Goal: Task Accomplishment & Management: Manage account settings

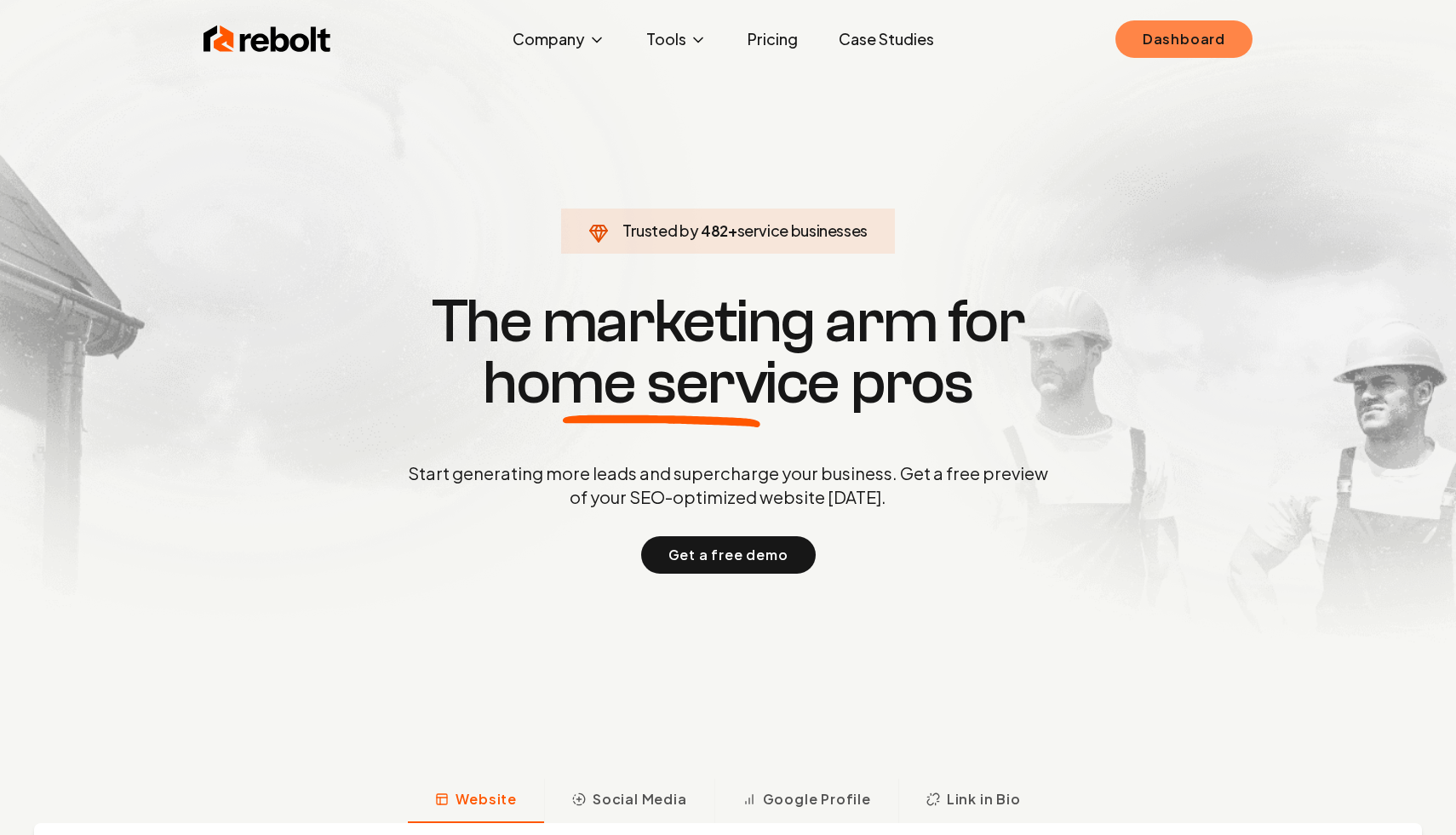
click at [1203, 46] on link "Dashboard" at bounding box center [1184, 38] width 137 height 38
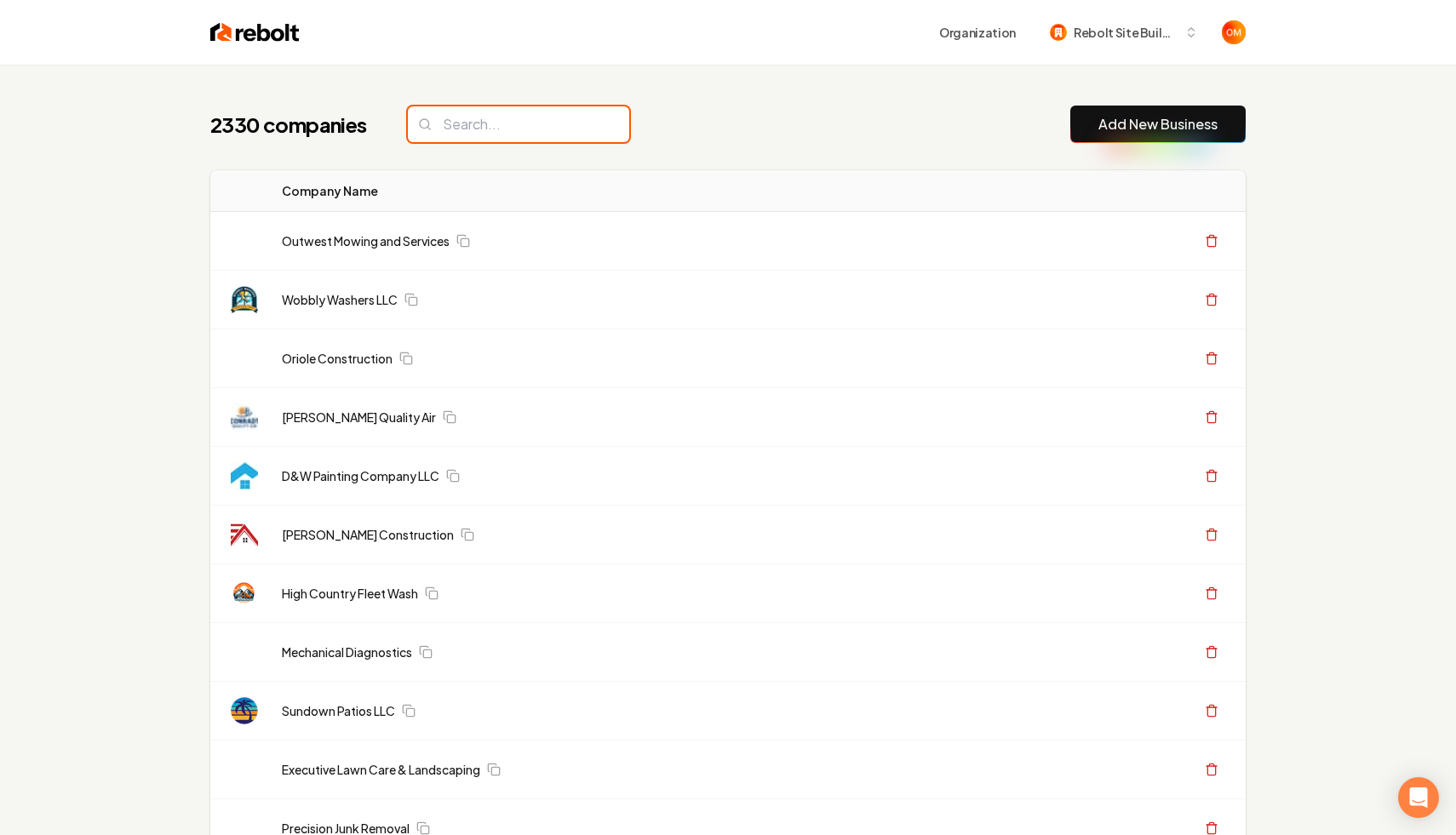
click at [573, 129] on input "search" at bounding box center [519, 124] width 222 height 36
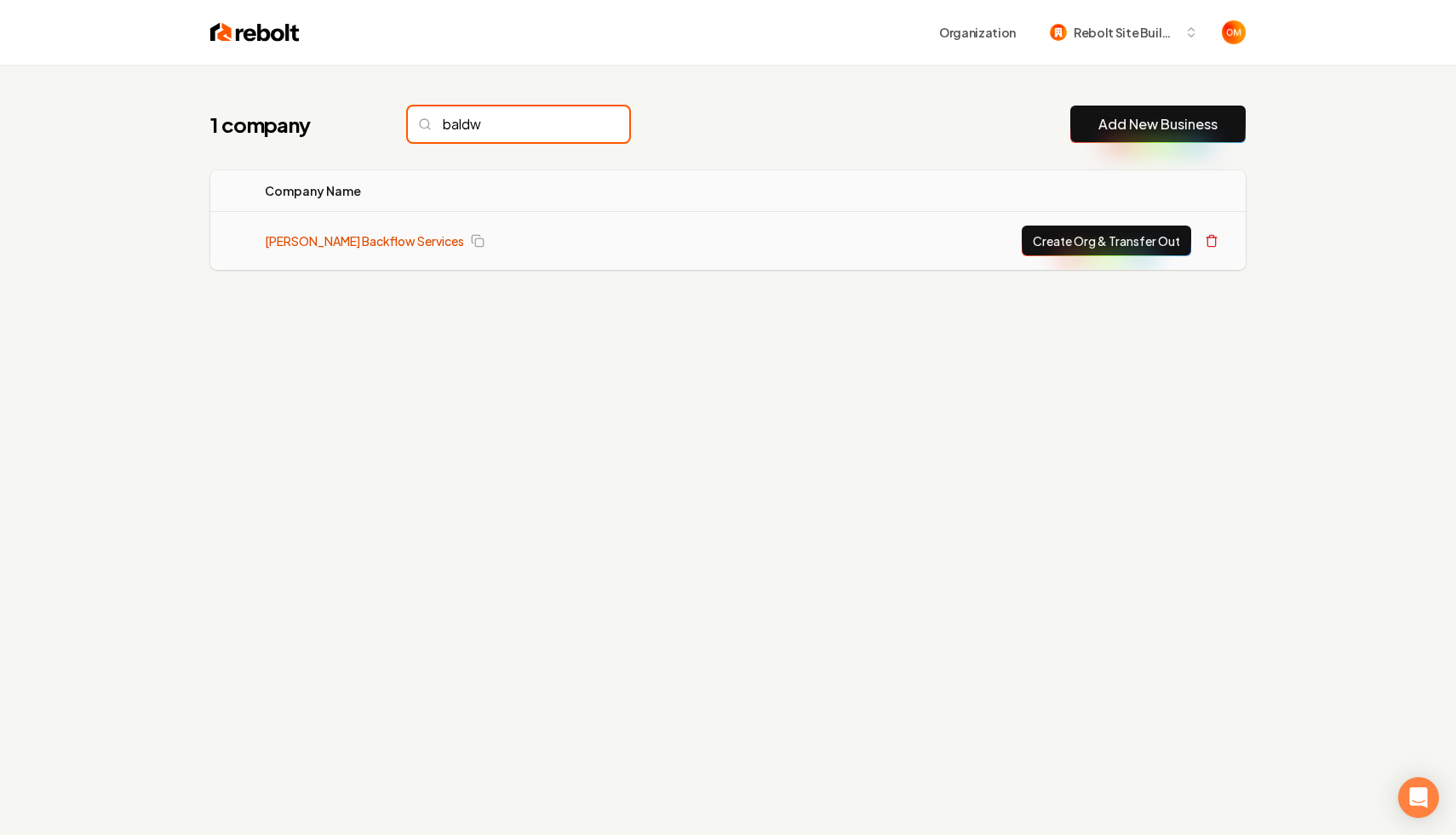
type input "baldw"
click at [360, 243] on link "[PERSON_NAME] Backflow Services" at bounding box center [364, 241] width 199 height 17
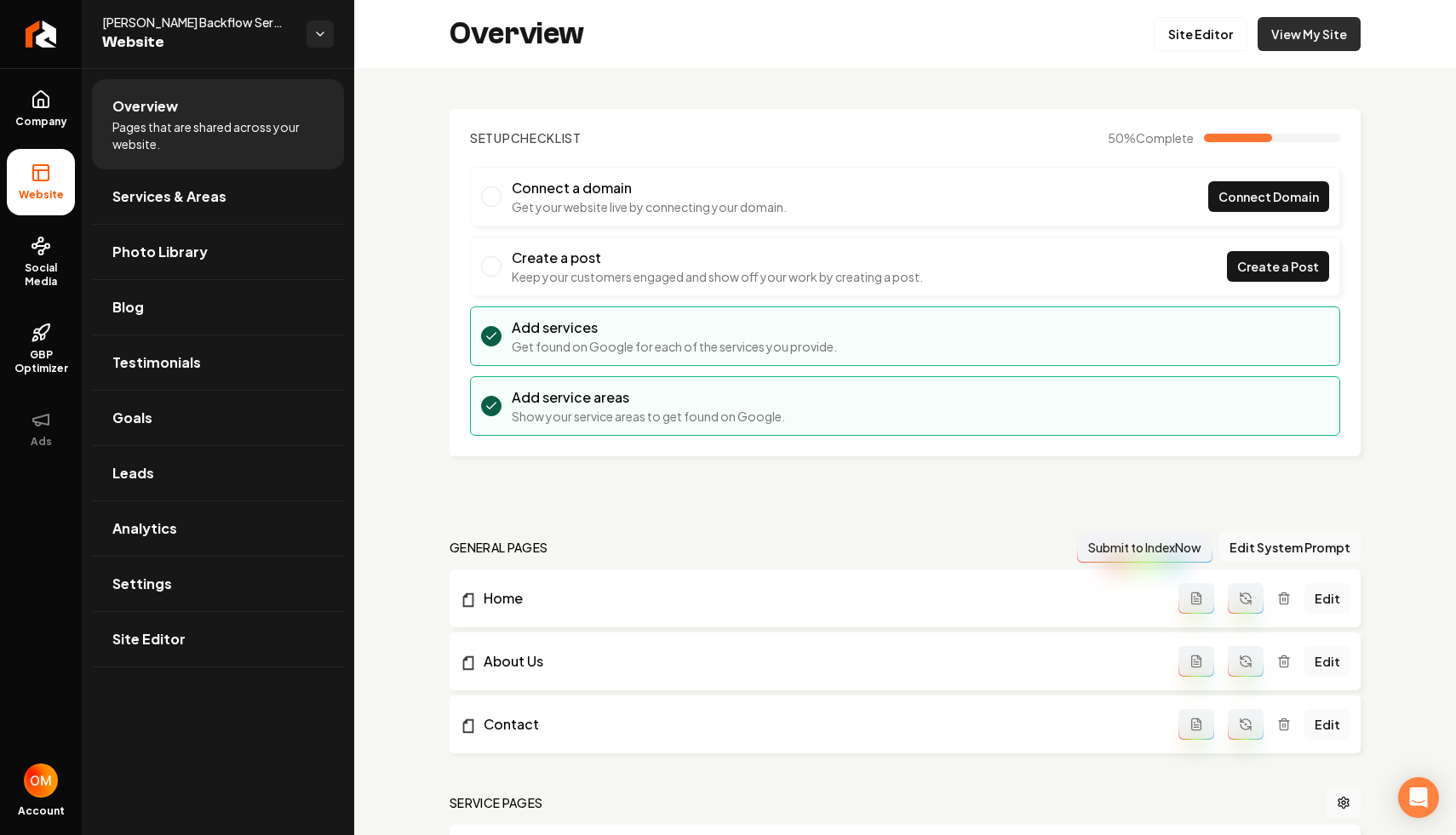
click at [1301, 39] on link "View My Site" at bounding box center [1308, 34] width 103 height 34
click at [1210, 30] on link "Site Editor" at bounding box center [1200, 34] width 93 height 34
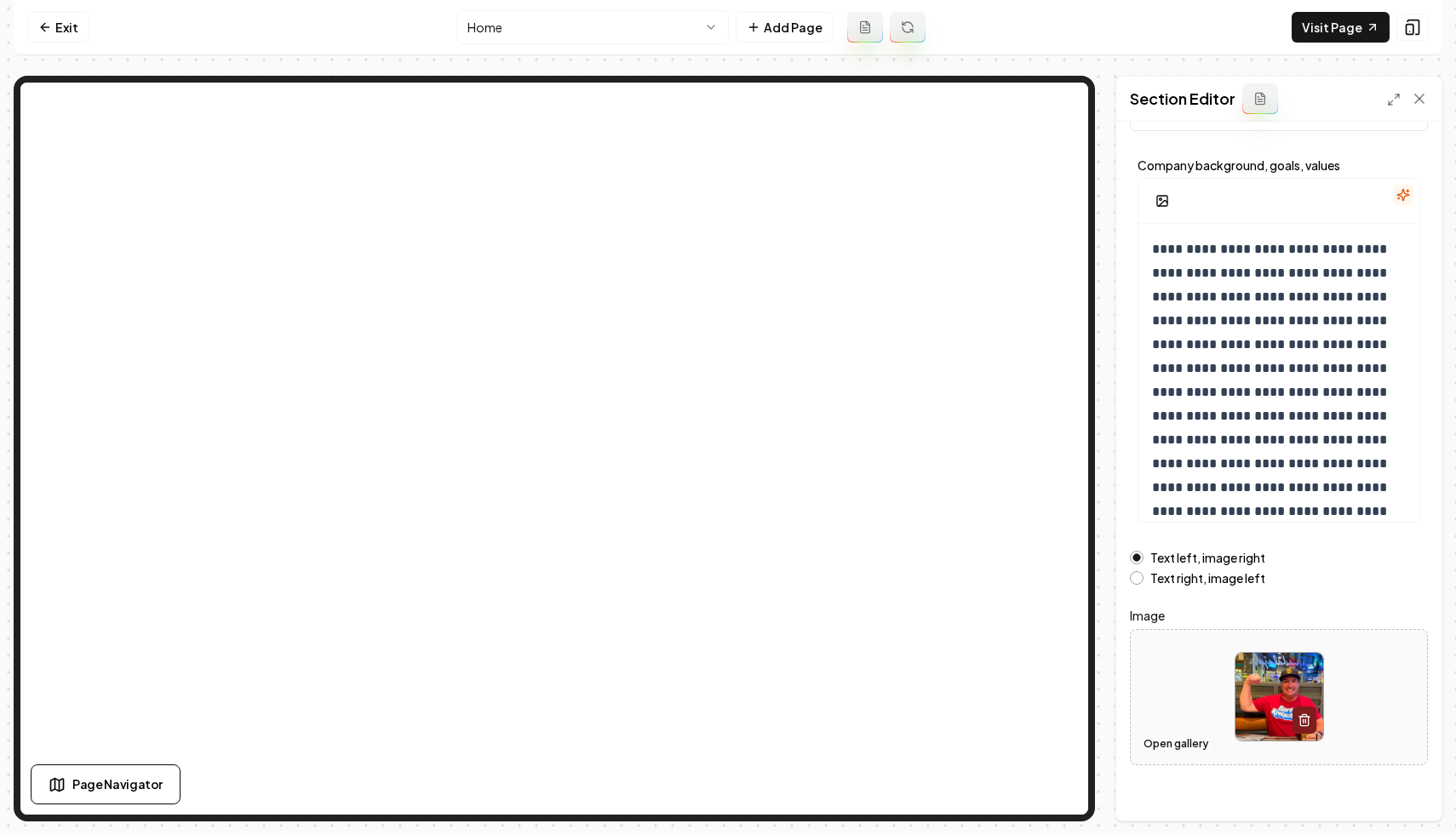
scroll to position [78, 0]
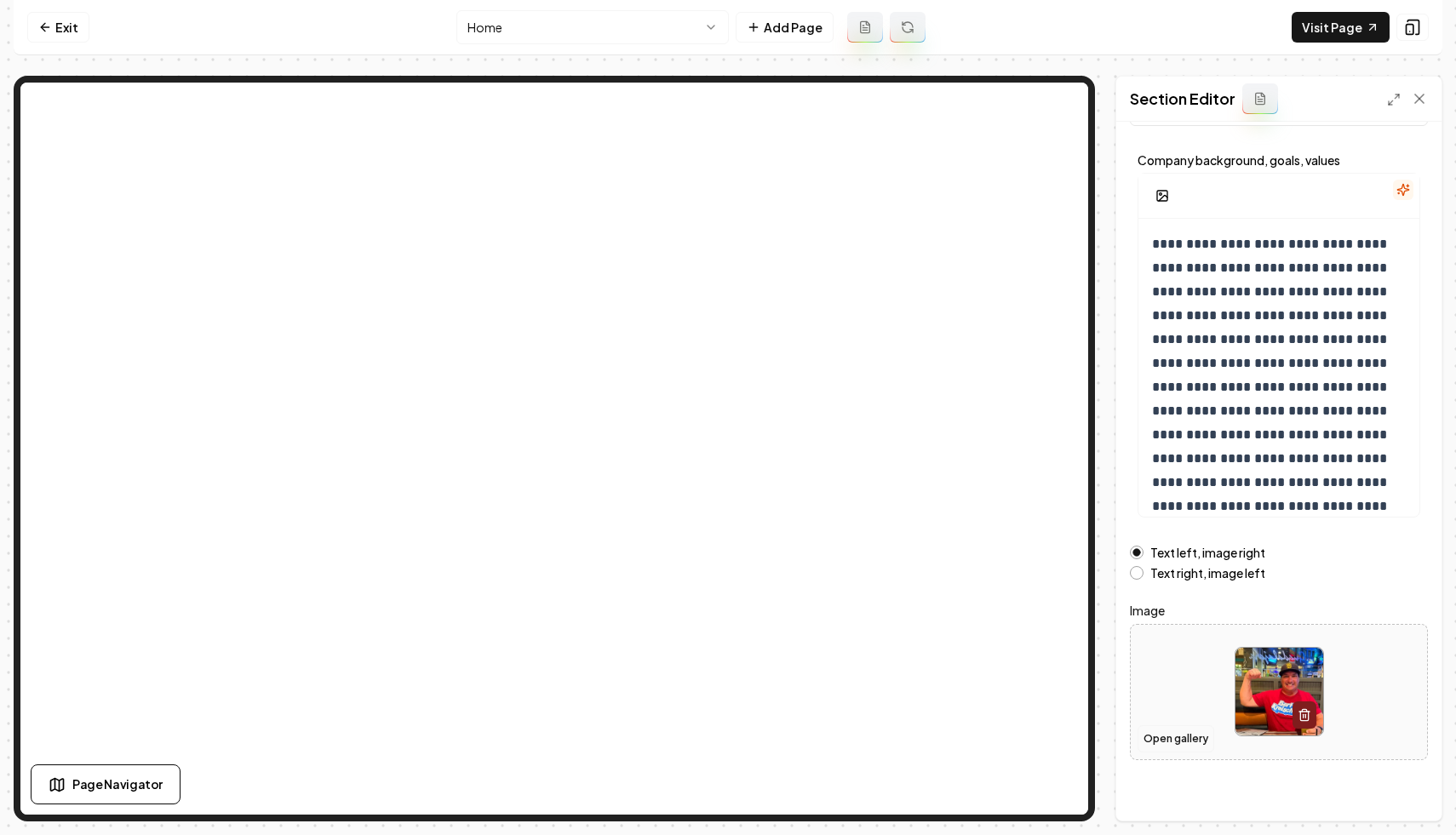
click at [1172, 732] on button "Open gallery" at bounding box center [1176, 740] width 77 height 27
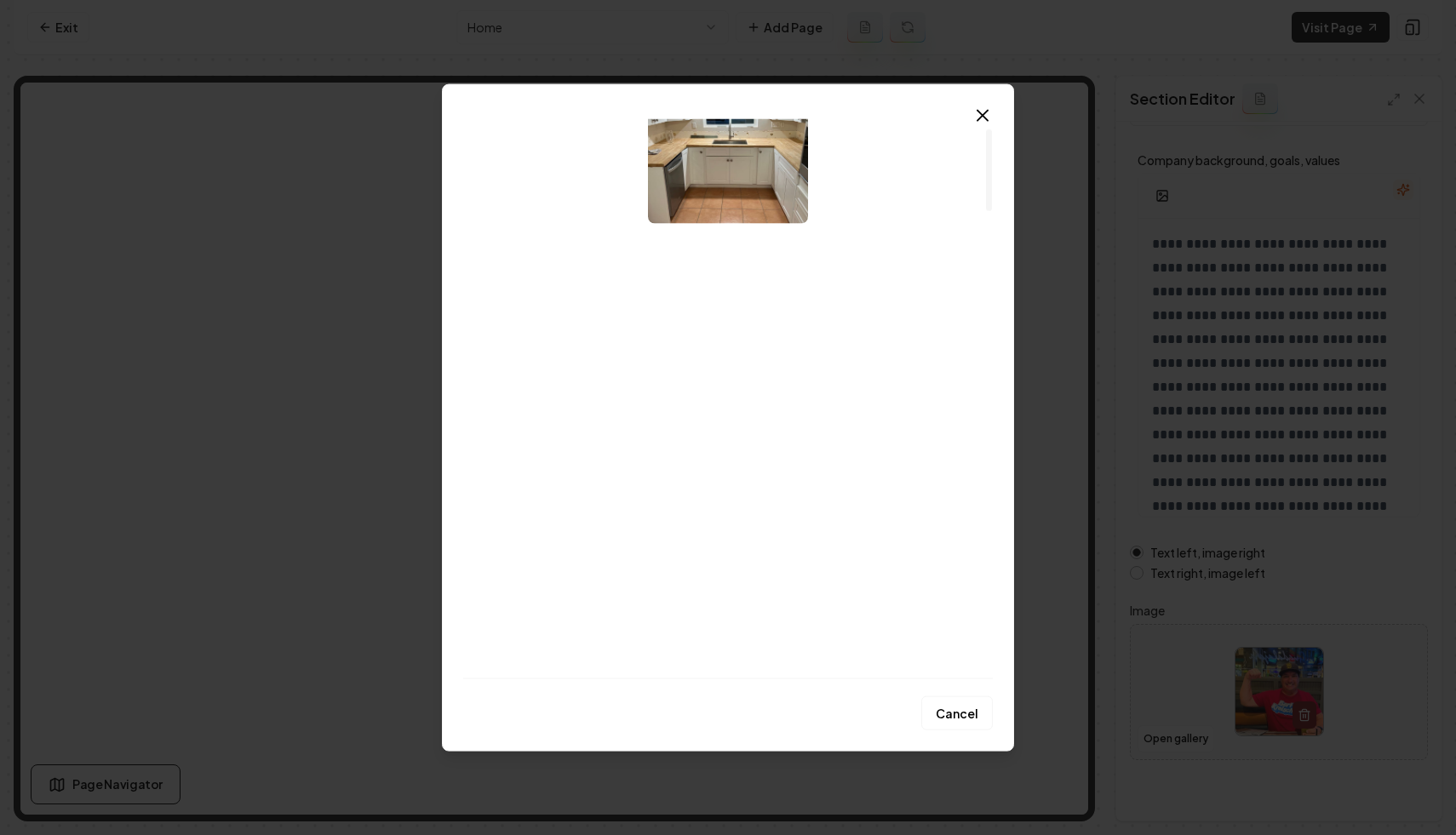
scroll to position [0, 0]
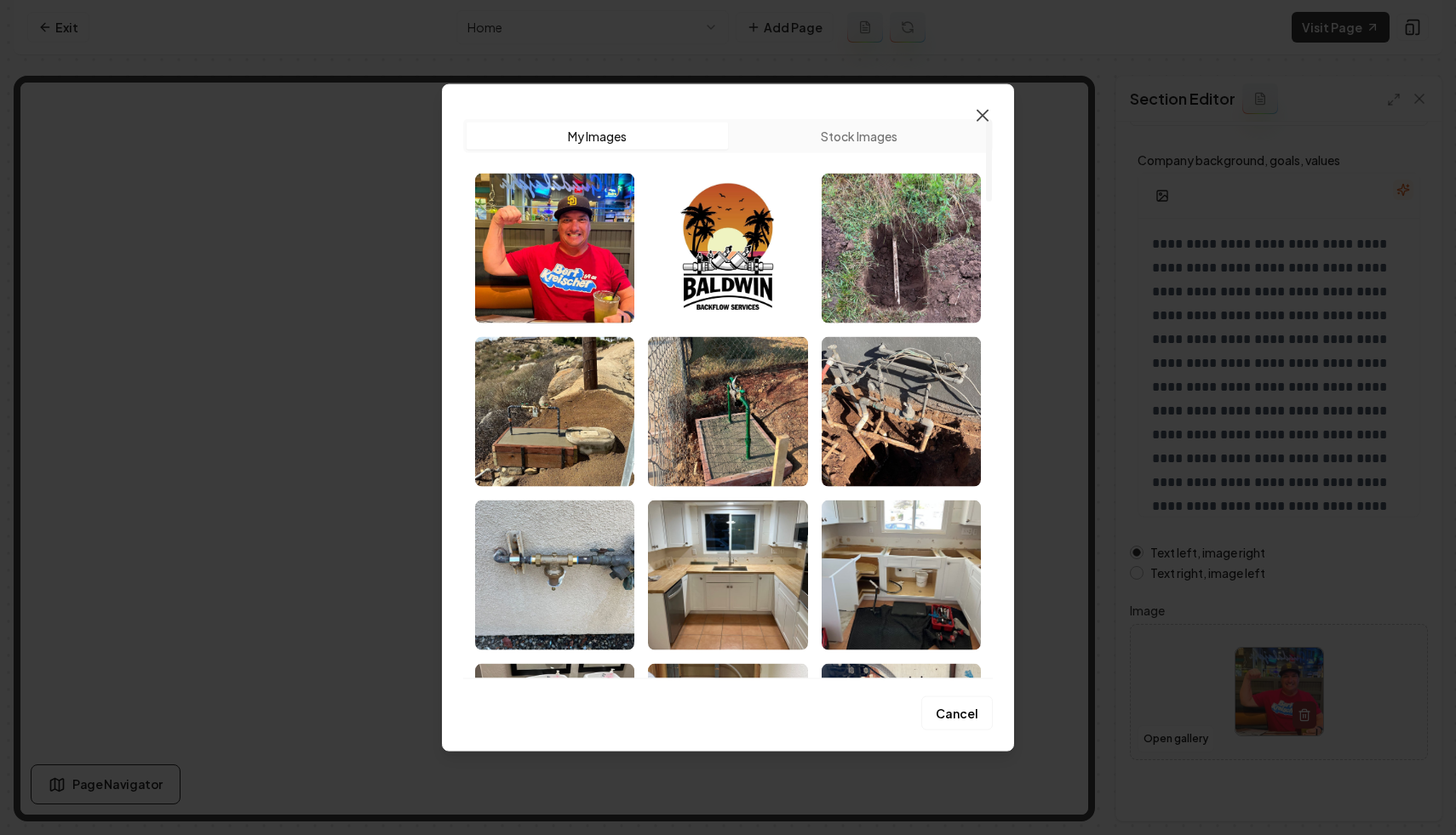
click at [978, 115] on icon "button" at bounding box center [982, 115] width 20 height 20
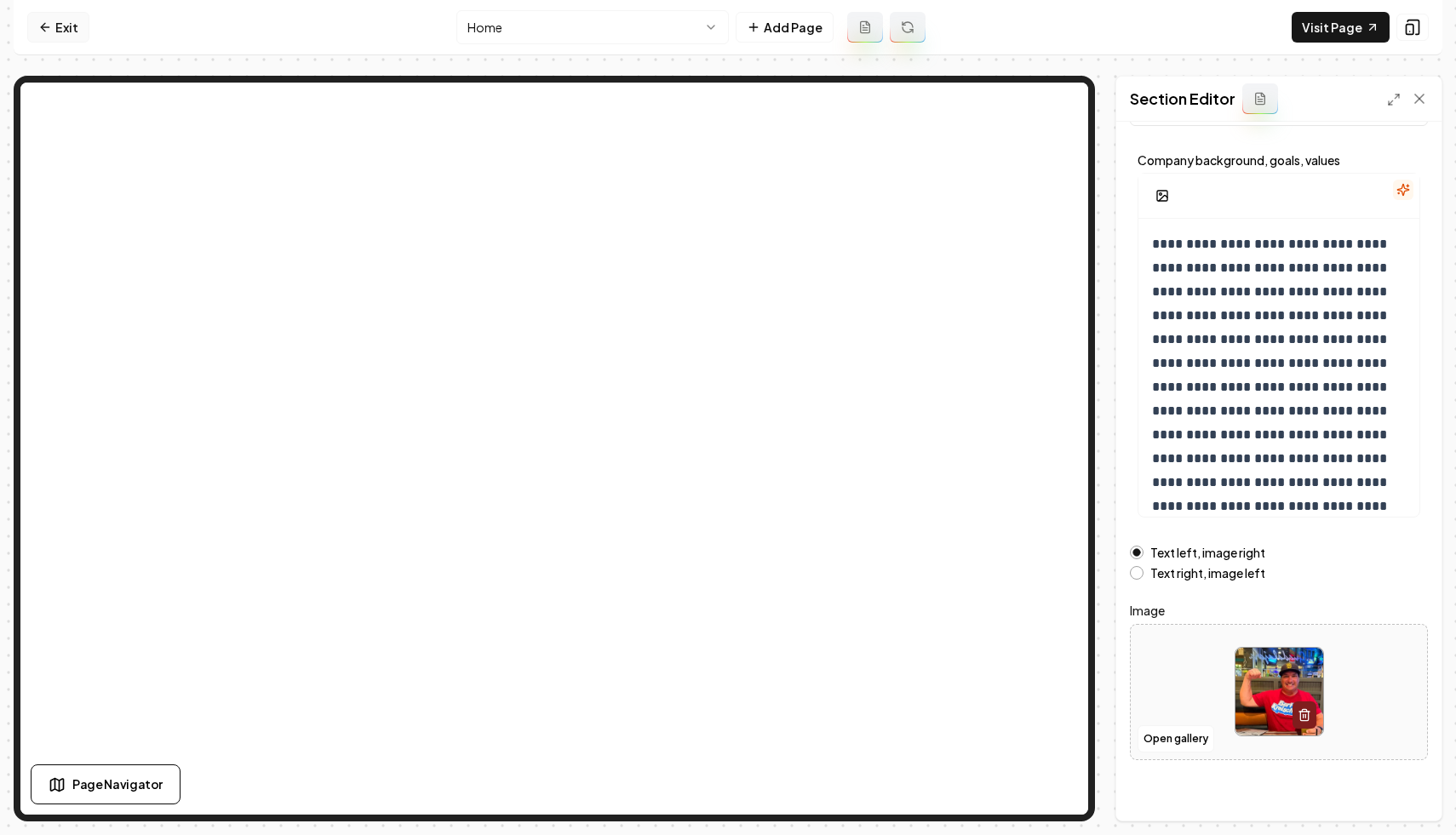
click at [42, 33] on icon at bounding box center [45, 27] width 14 height 14
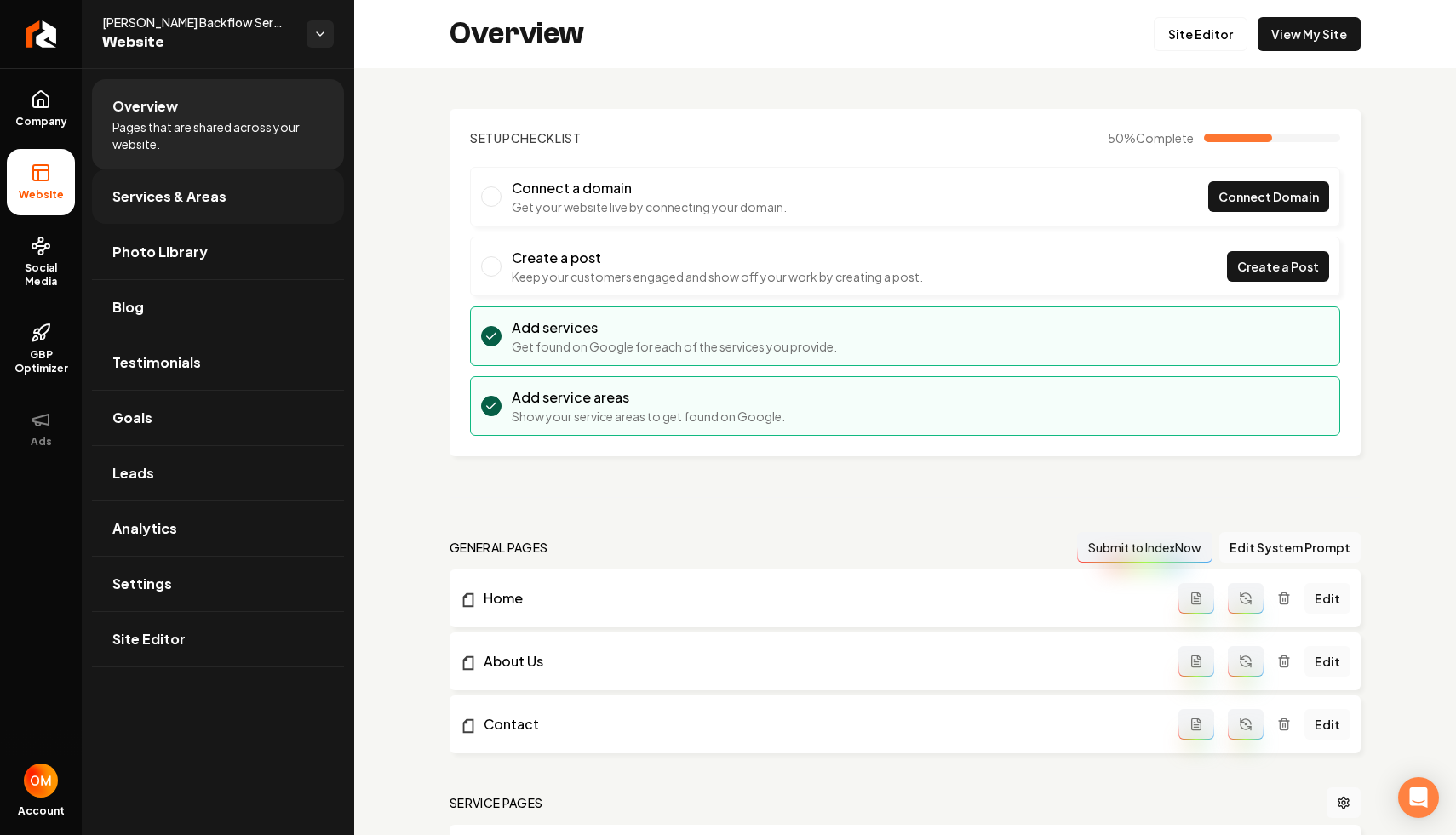
click at [159, 193] on span "Services & Areas" at bounding box center [170, 196] width 114 height 20
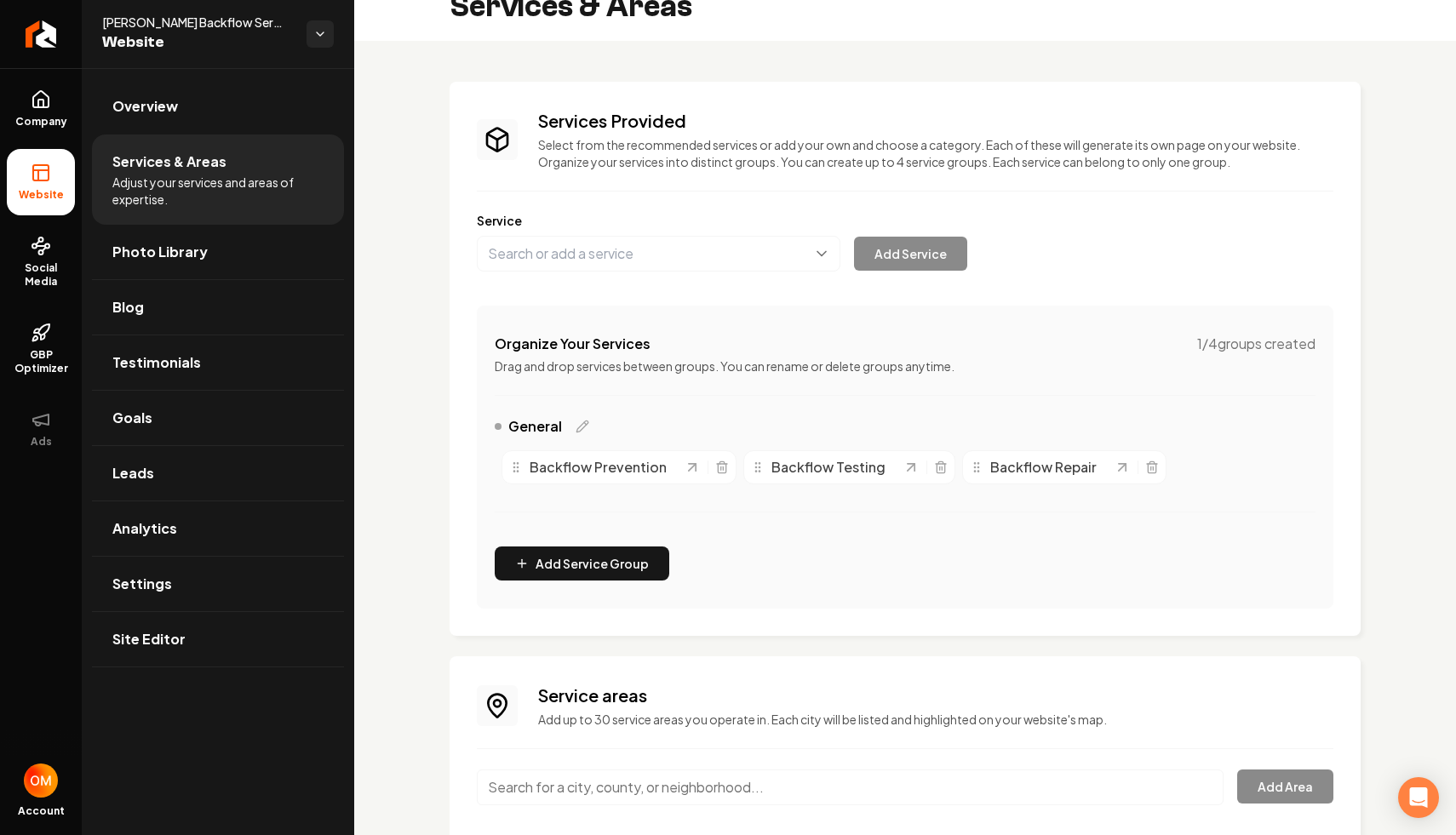
scroll to position [146, 0]
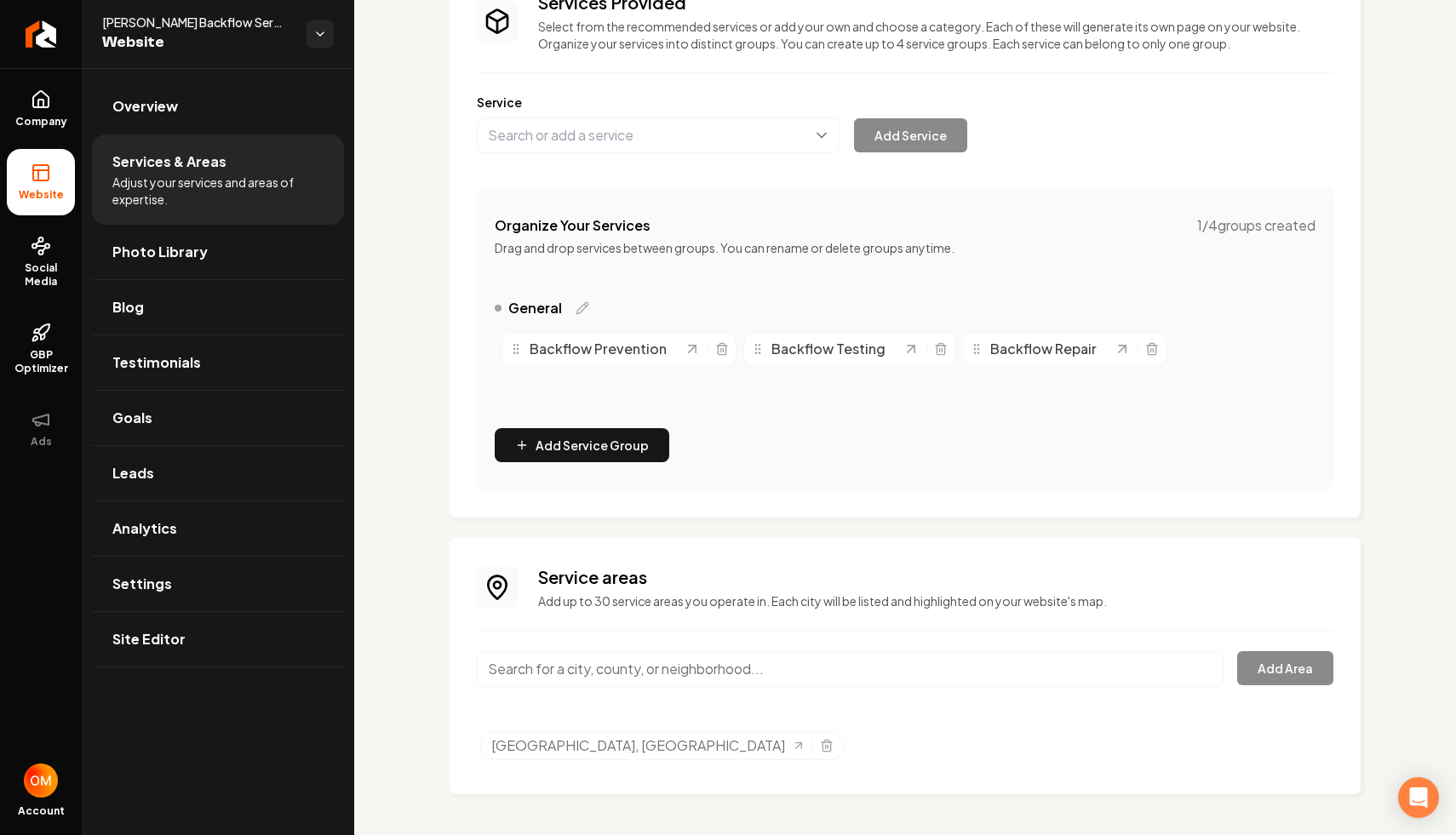
click at [675, 660] on input "Main content area" at bounding box center [849, 669] width 747 height 36
click at [1293, 676] on button "Add Area" at bounding box center [1285, 668] width 96 height 34
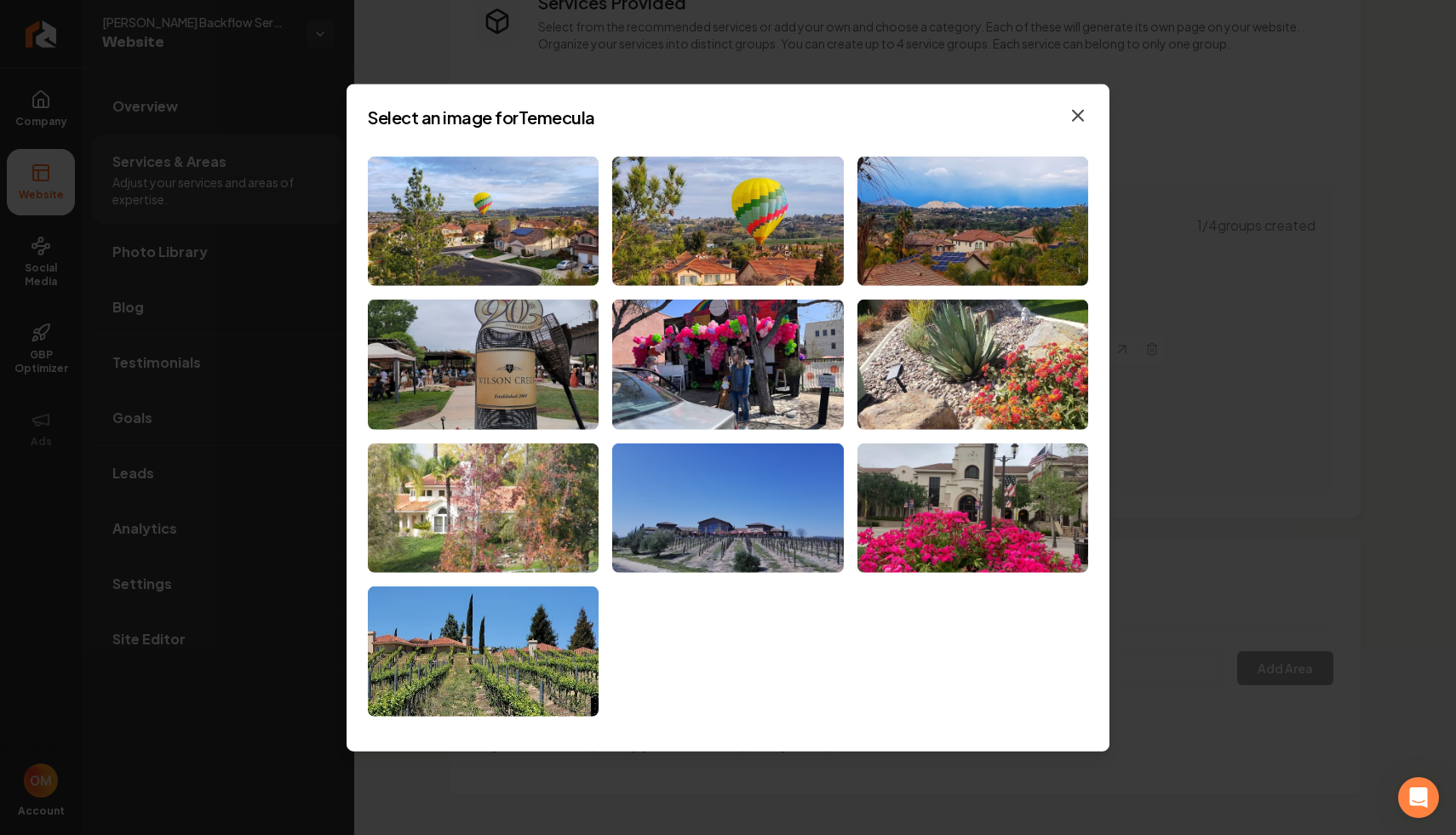
click at [1071, 120] on icon "button" at bounding box center [1078, 115] width 20 height 20
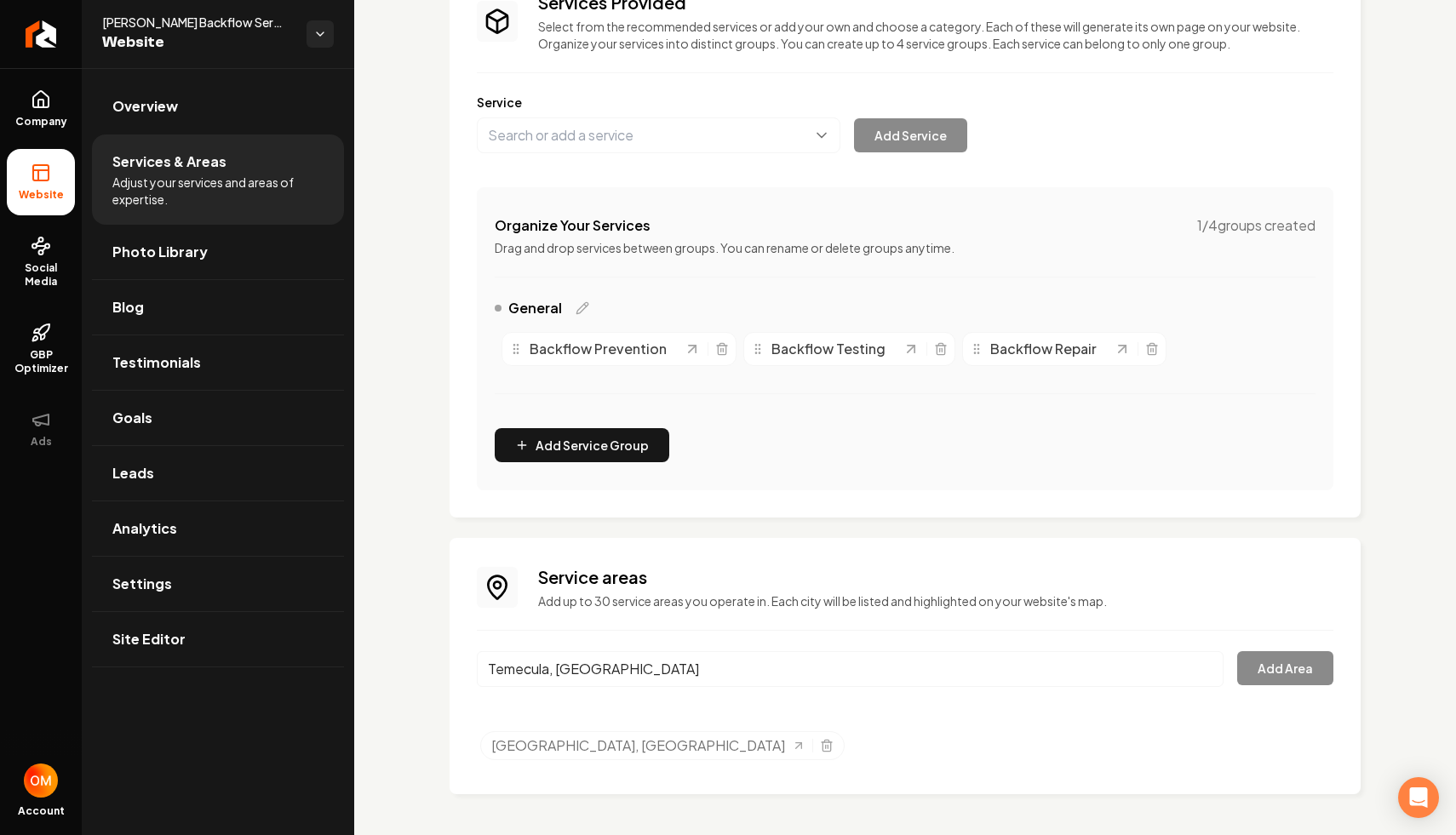
click at [647, 666] on input "Temecula, CA" at bounding box center [849, 669] width 747 height 36
click at [878, 678] on input "Temecula, CA" at bounding box center [849, 669] width 747 height 36
click at [708, 717] on body "Company Website Social Media GBP Optimizer Ads Account Baldwin Backflow Service…" at bounding box center [728, 417] width 1456 height 835
click at [696, 677] on input "Temecula" at bounding box center [849, 669] width 747 height 36
type input "Temecula, CA"
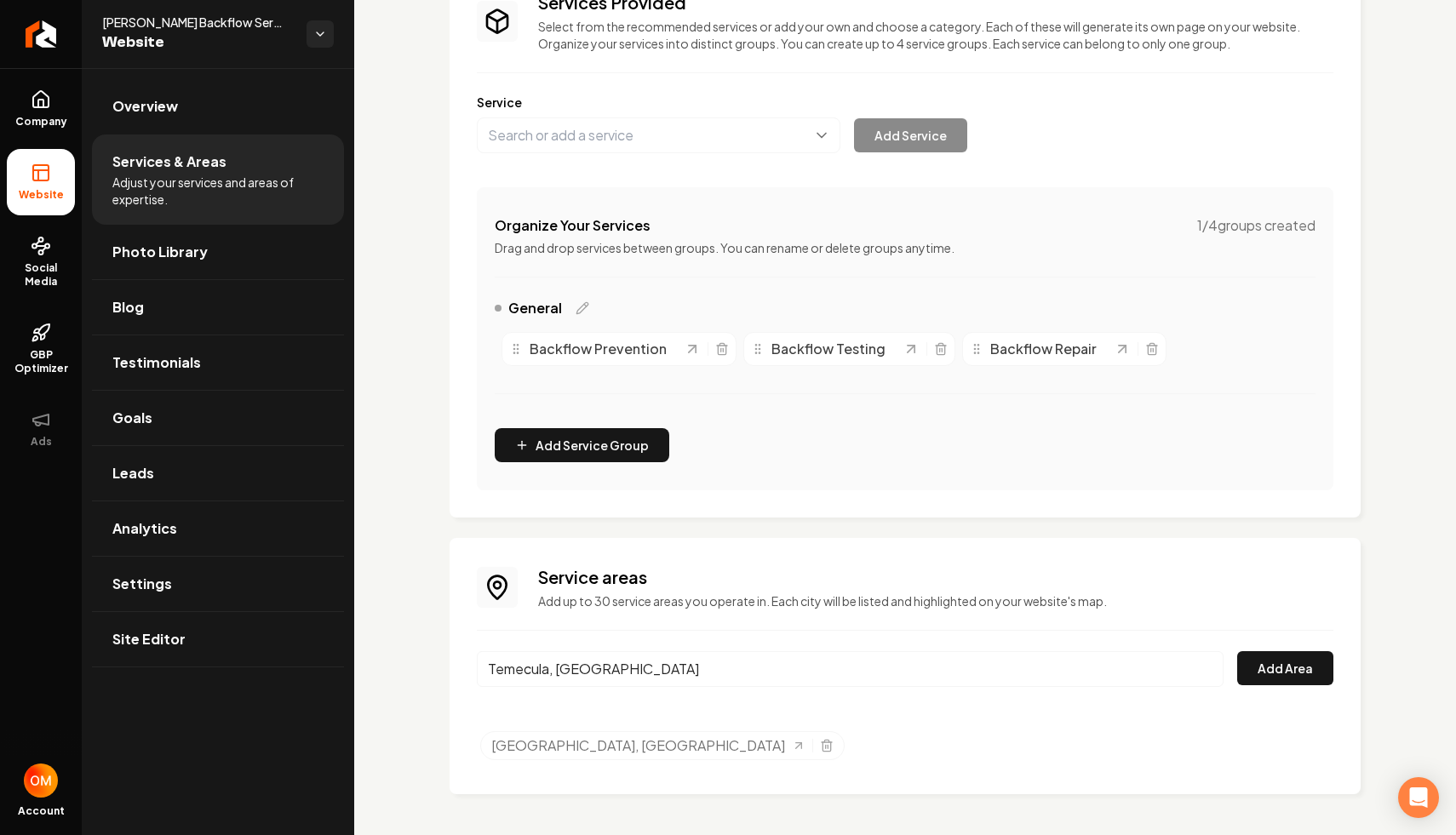
click at [666, 662] on input "Temecula, CA" at bounding box center [849, 669] width 747 height 36
click at [1031, 734] on ul "Fallbrook, CA" at bounding box center [906, 749] width 853 height 36
click at [1275, 675] on button "Add Area" at bounding box center [1285, 668] width 96 height 34
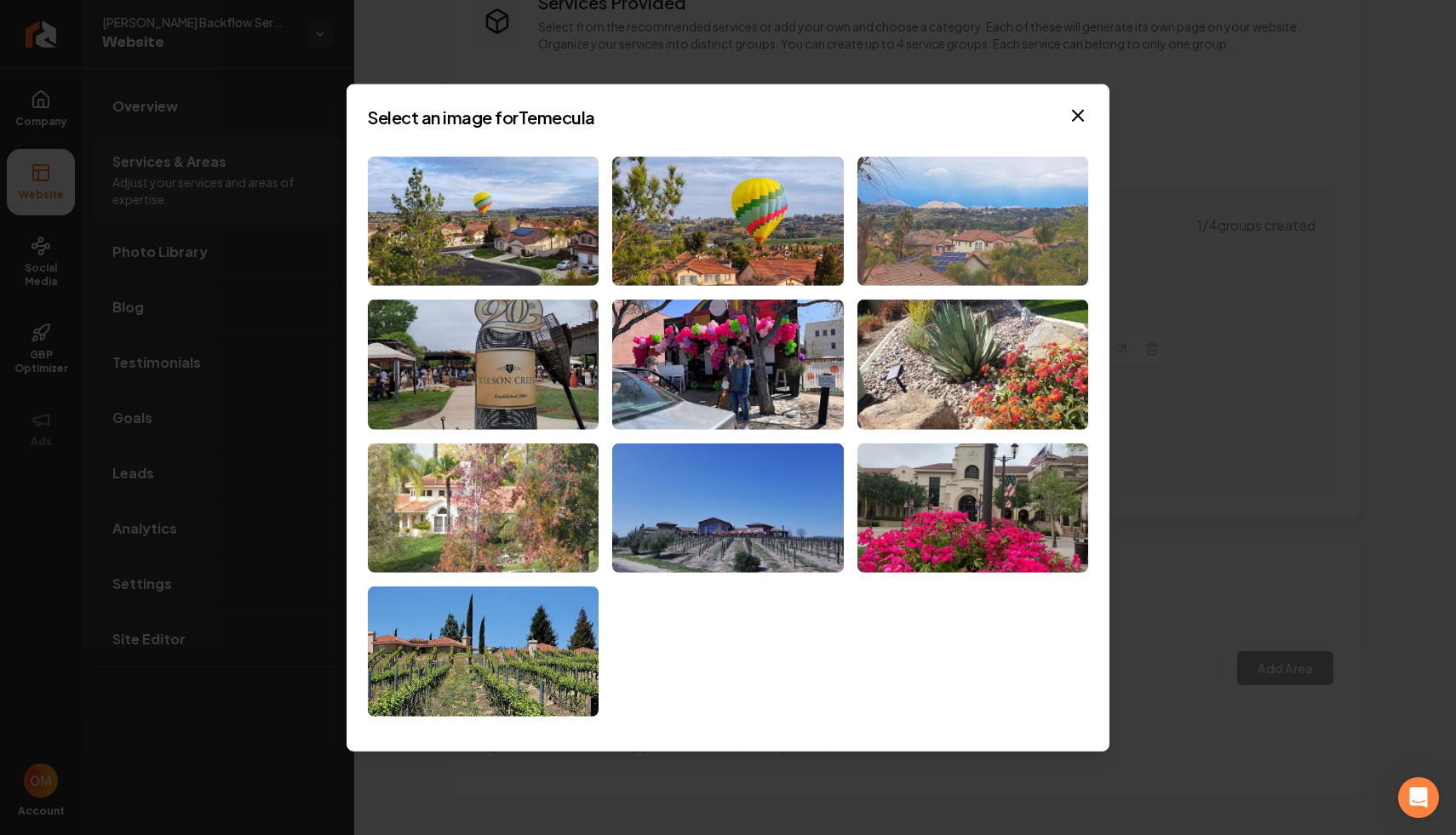
click at [1029, 229] on img at bounding box center [973, 221] width 231 height 130
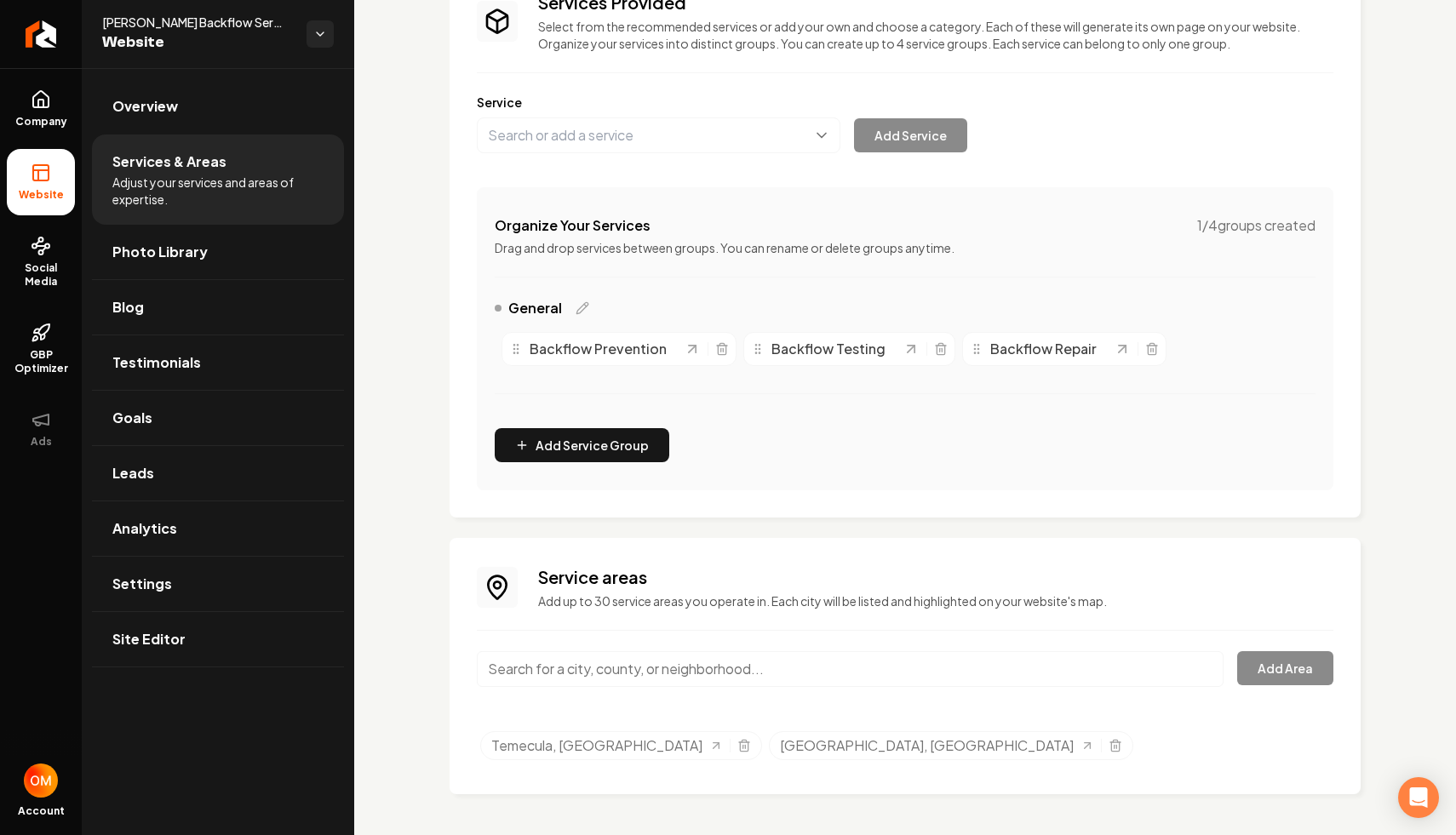
click at [606, 676] on input "Main content area" at bounding box center [849, 669] width 747 height 36
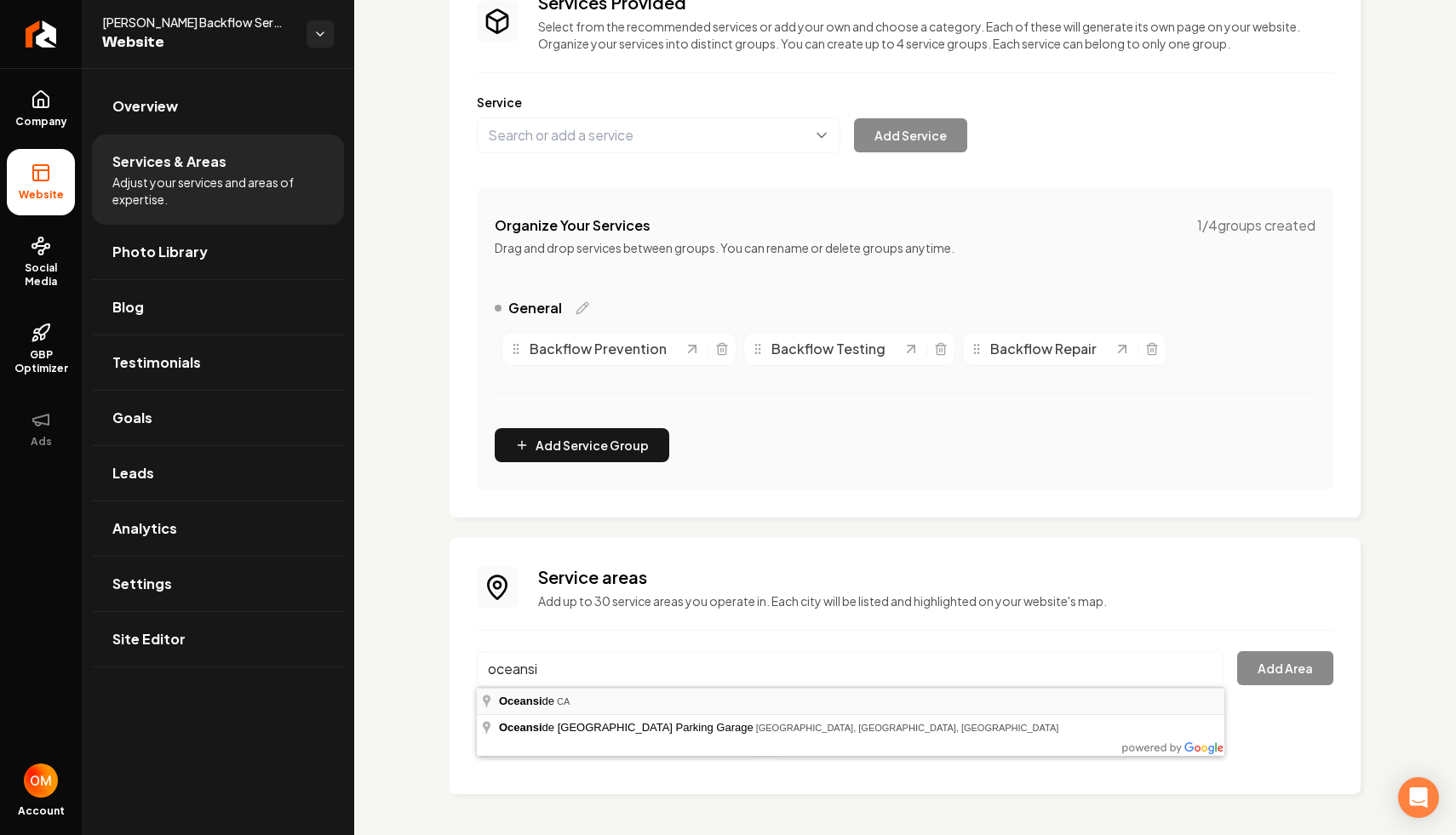
type input "Oceanside, CA"
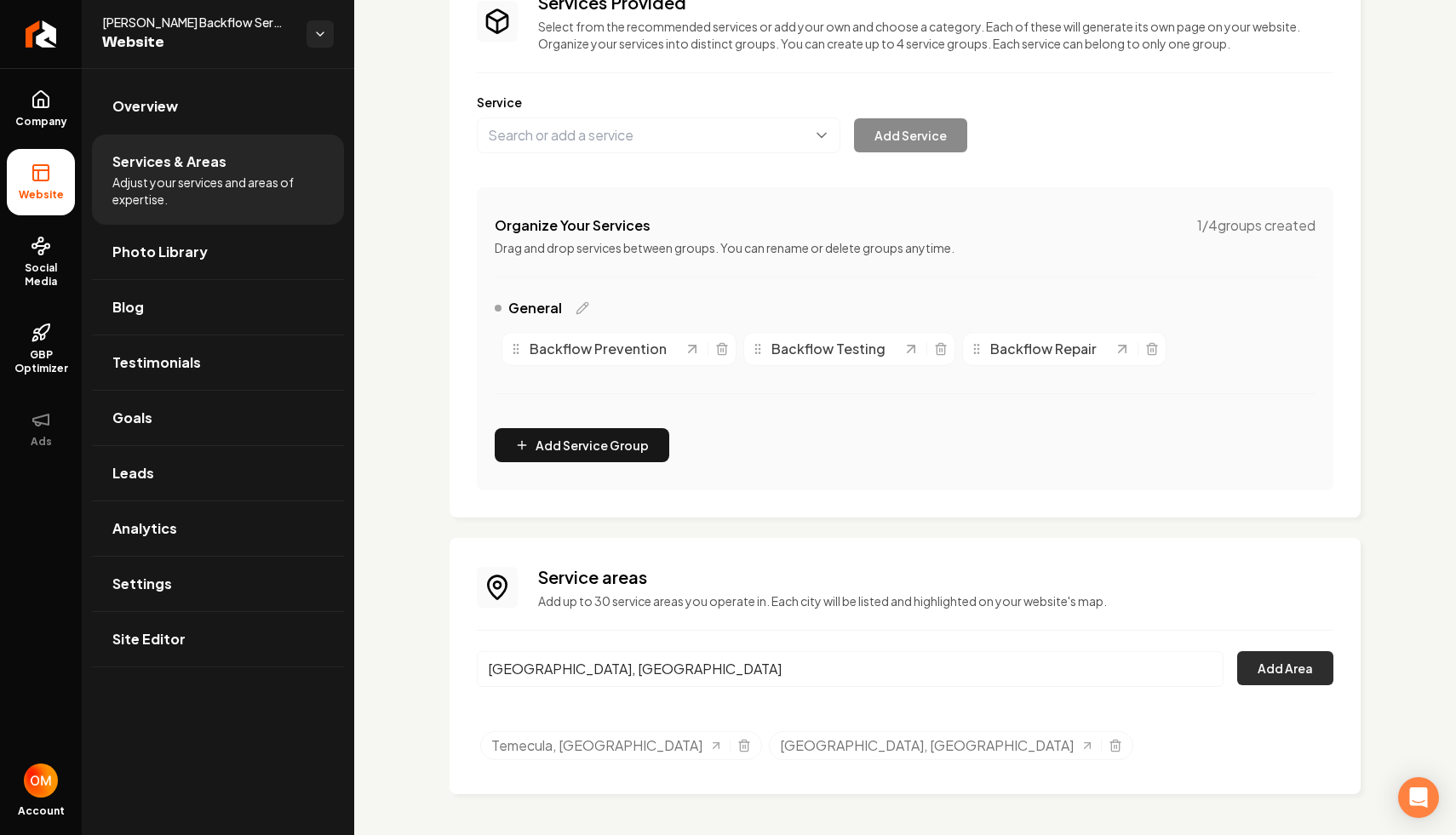
click at [1262, 657] on button "Add Area" at bounding box center [1285, 668] width 96 height 34
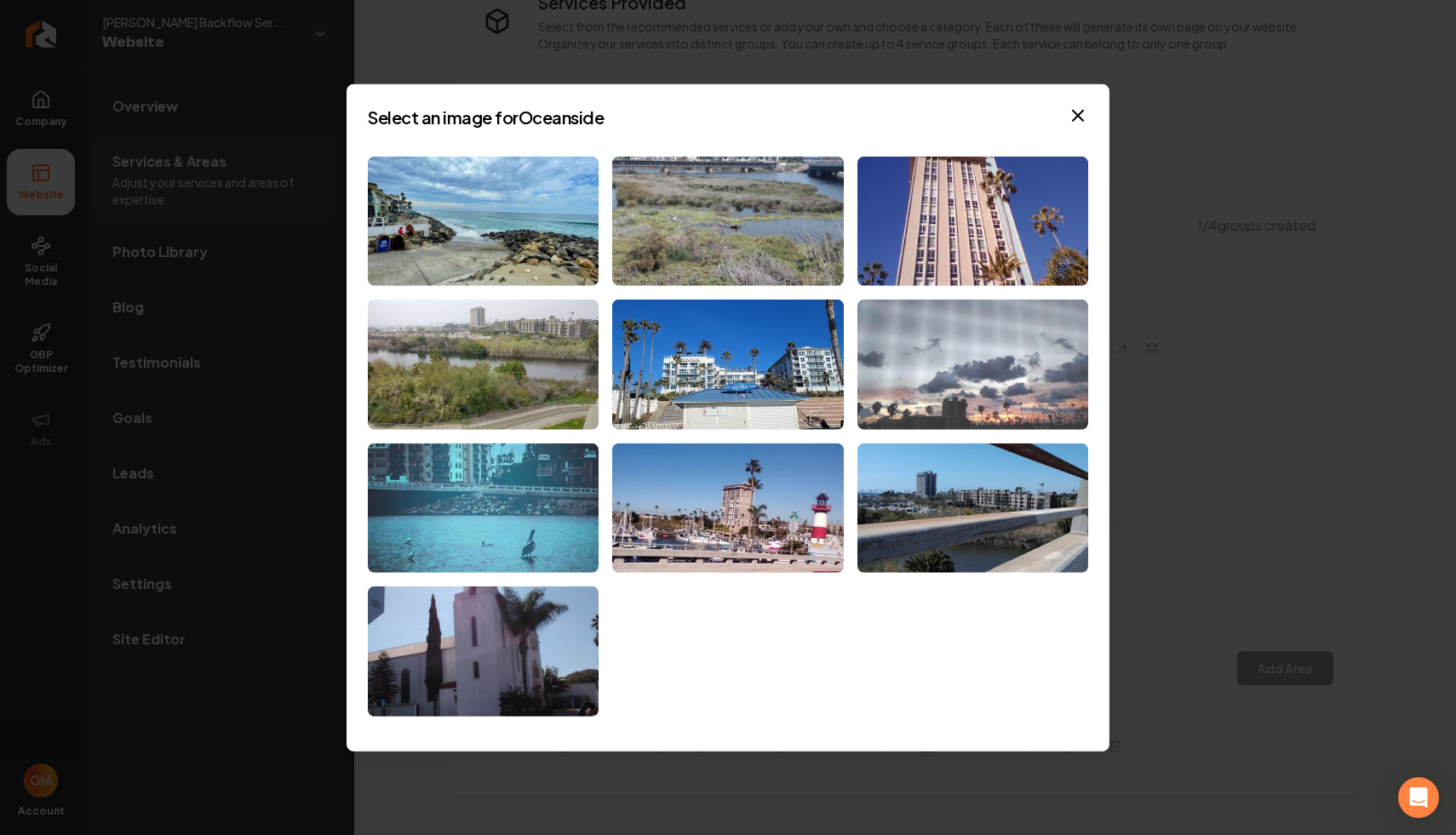
click at [973, 401] on img at bounding box center [973, 365] width 231 height 130
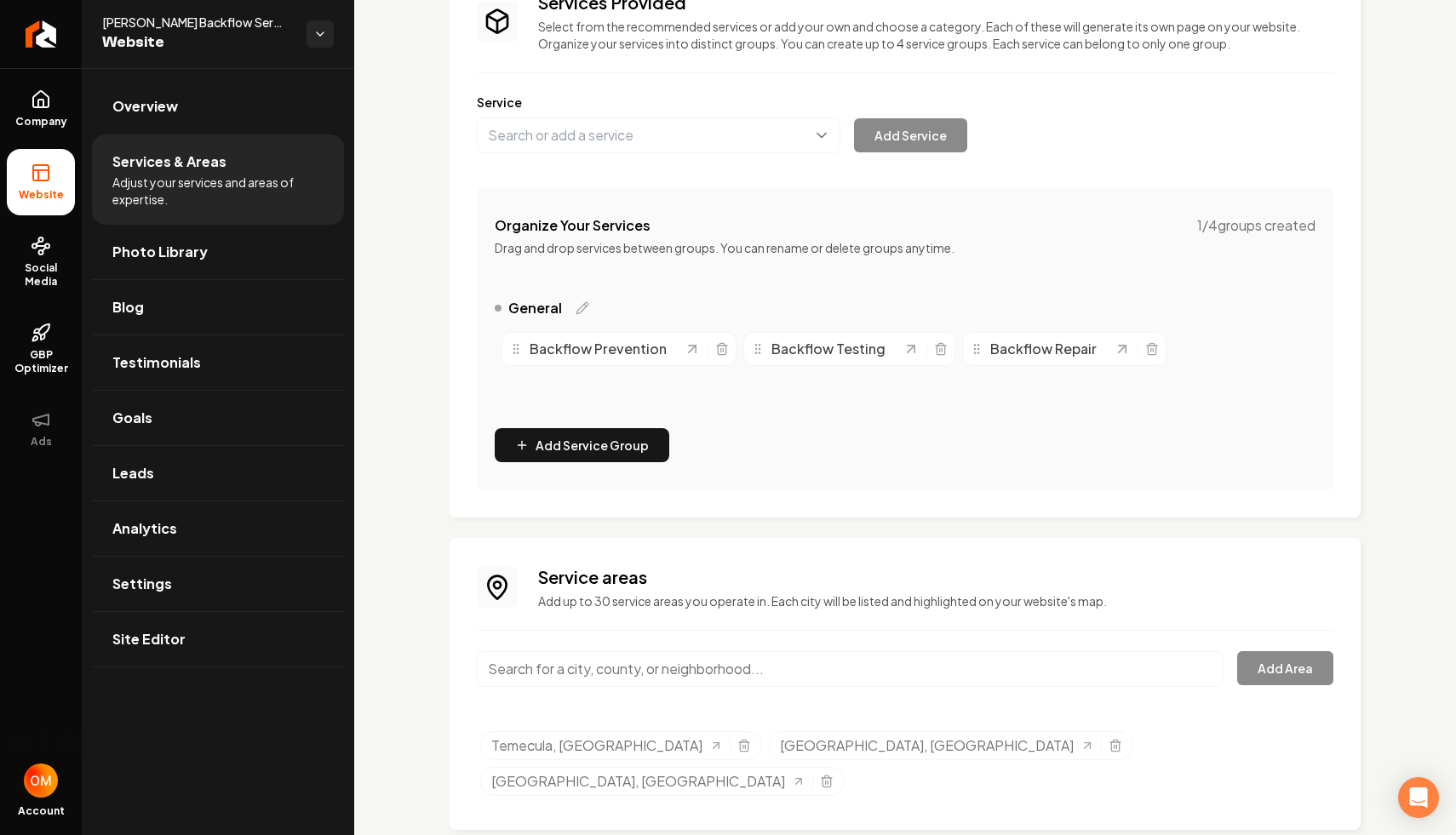
click at [659, 661] on input "Main content area" at bounding box center [849, 669] width 747 height 36
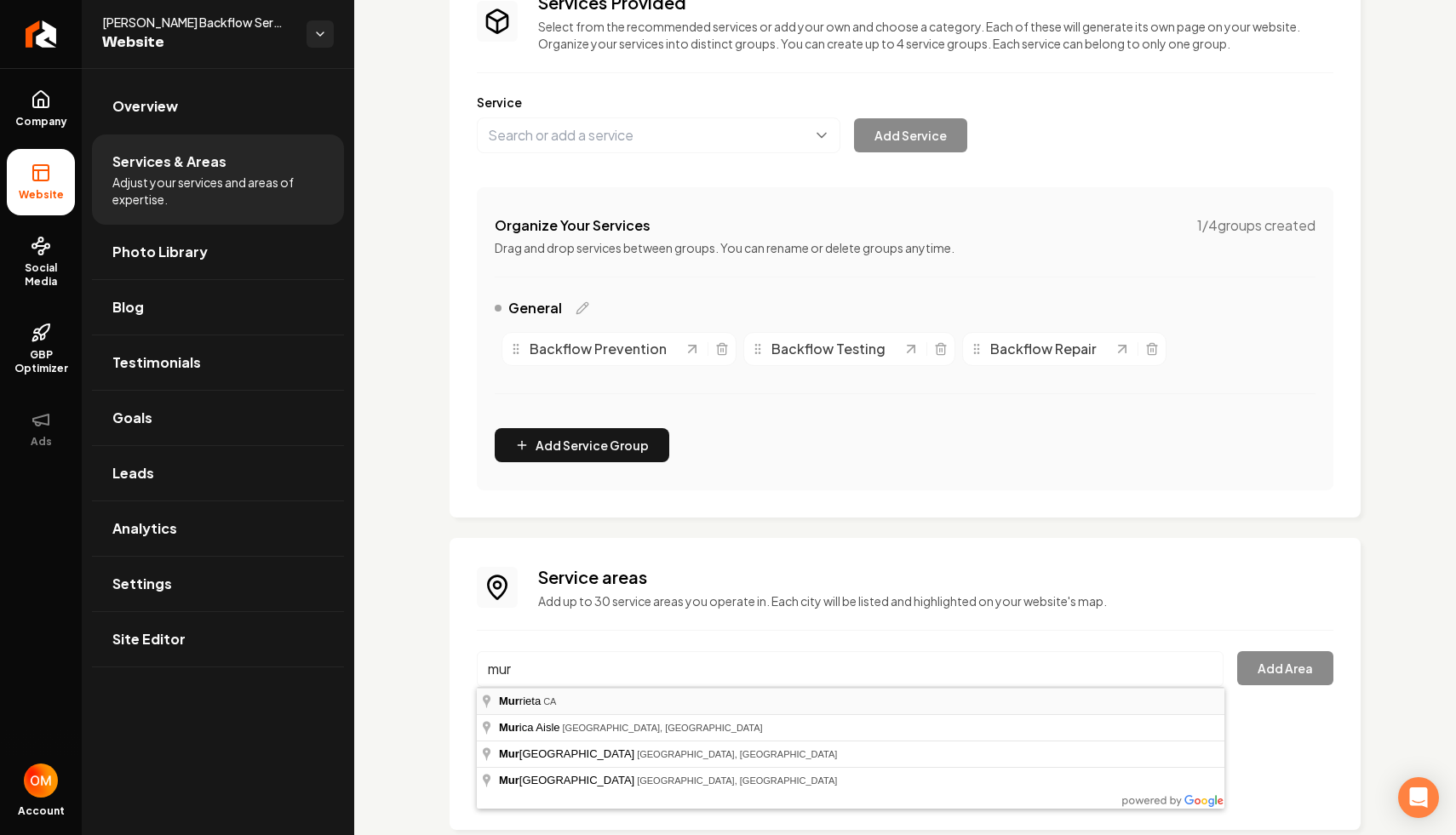
type input "Murrieta, CA"
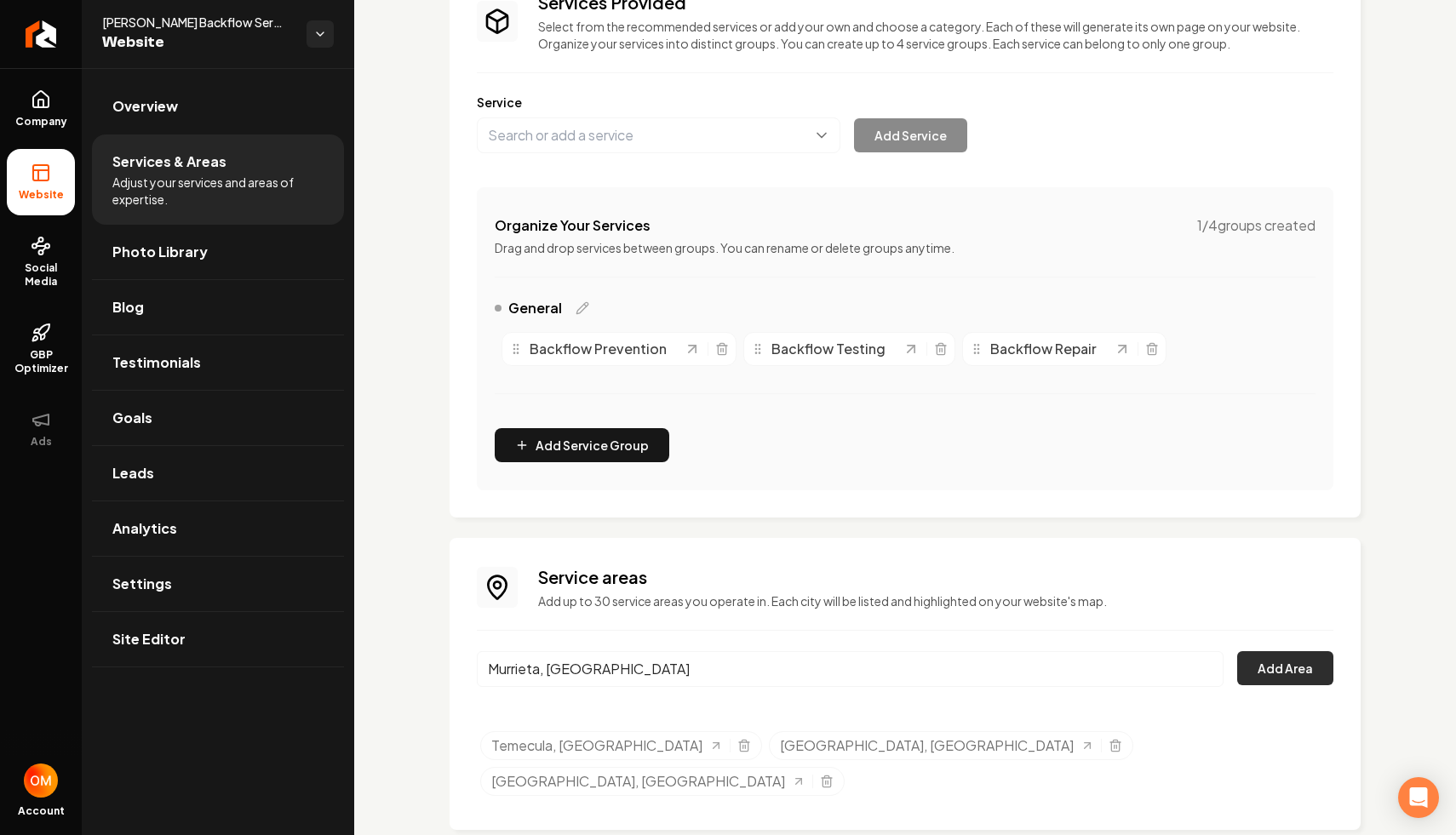
click at [1245, 673] on button "Add Area" at bounding box center [1285, 668] width 96 height 34
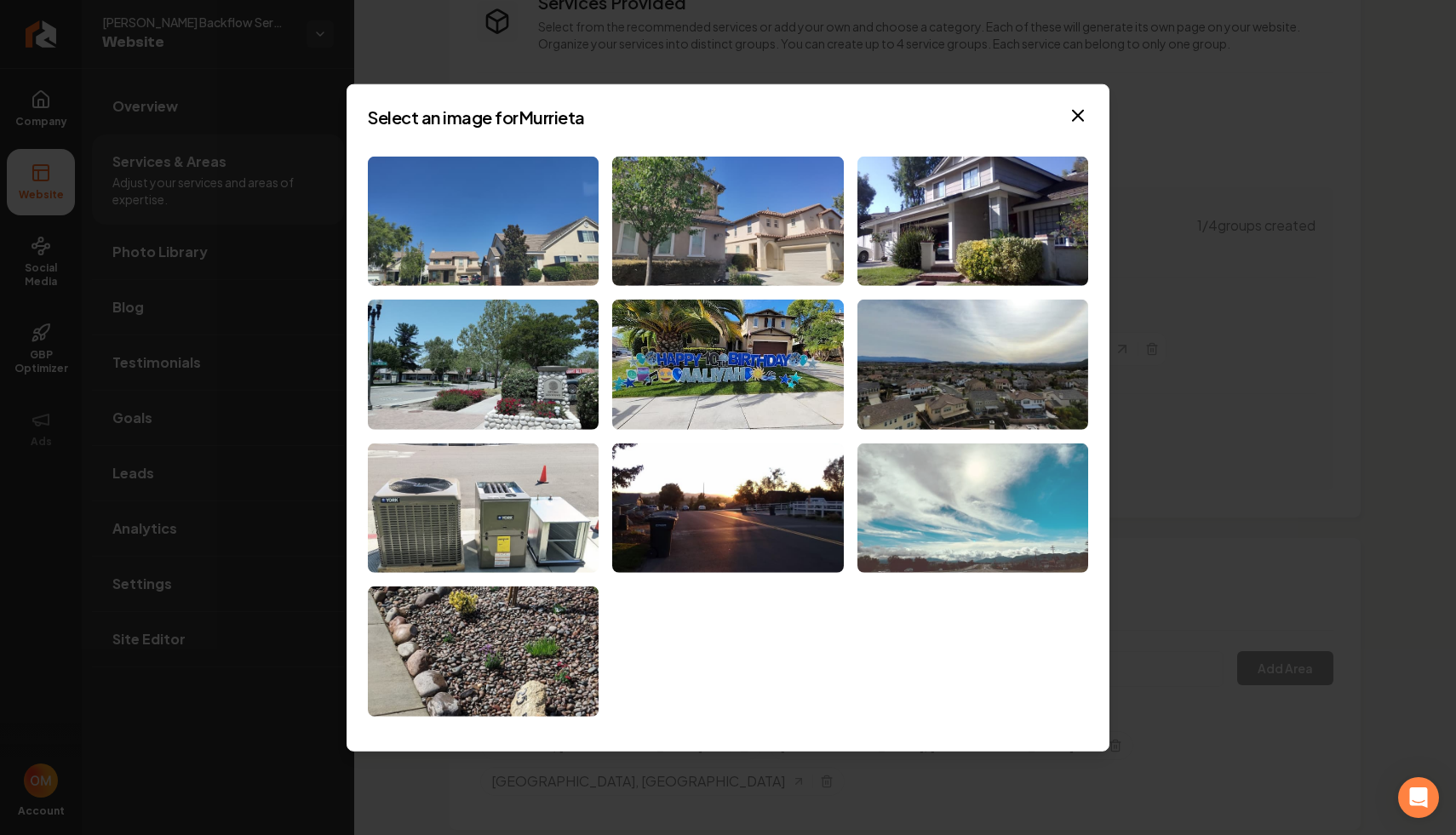
click at [956, 510] on img at bounding box center [973, 509] width 231 height 130
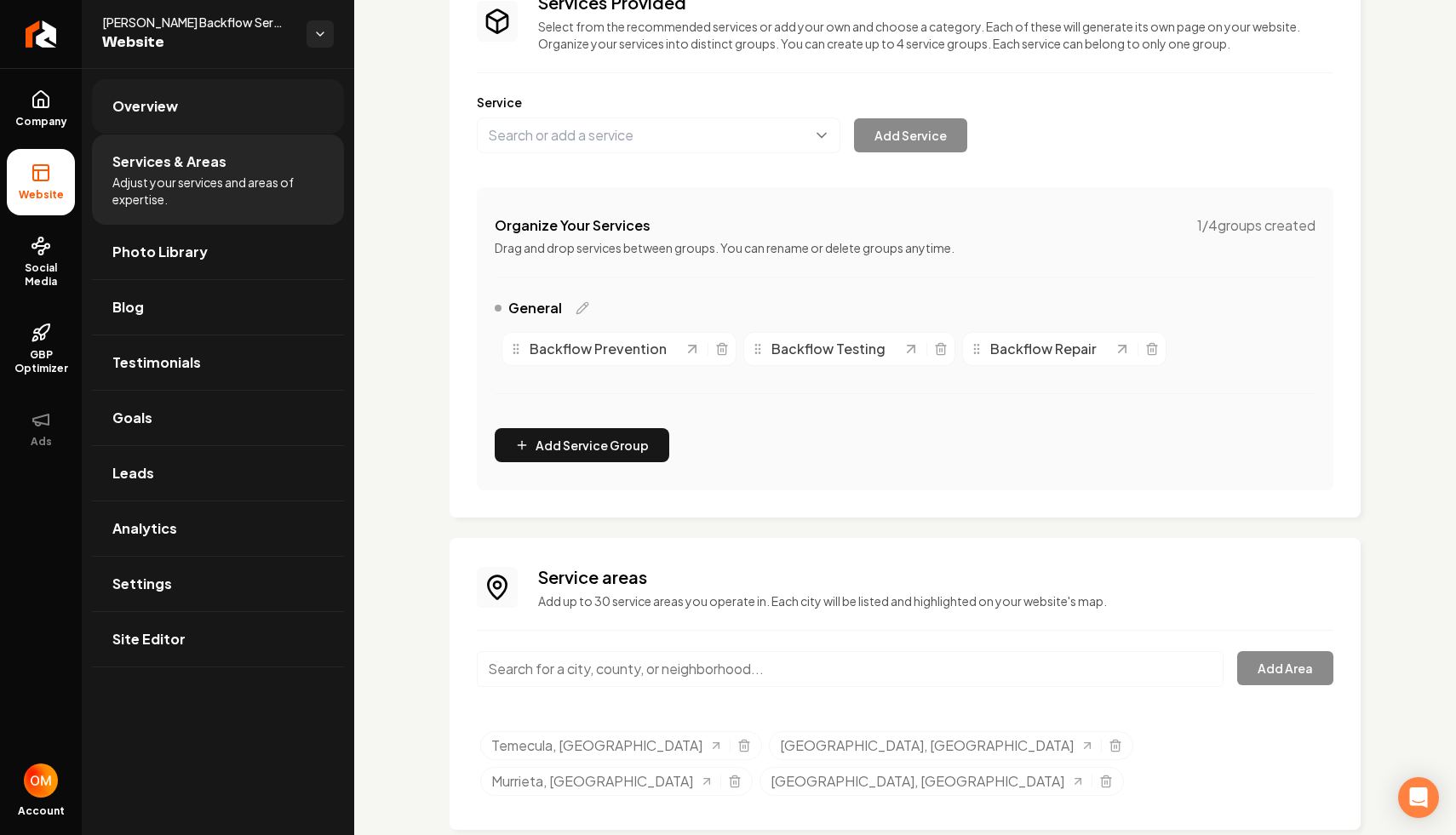
click at [164, 126] on link "Overview" at bounding box center [217, 105] width 252 height 54
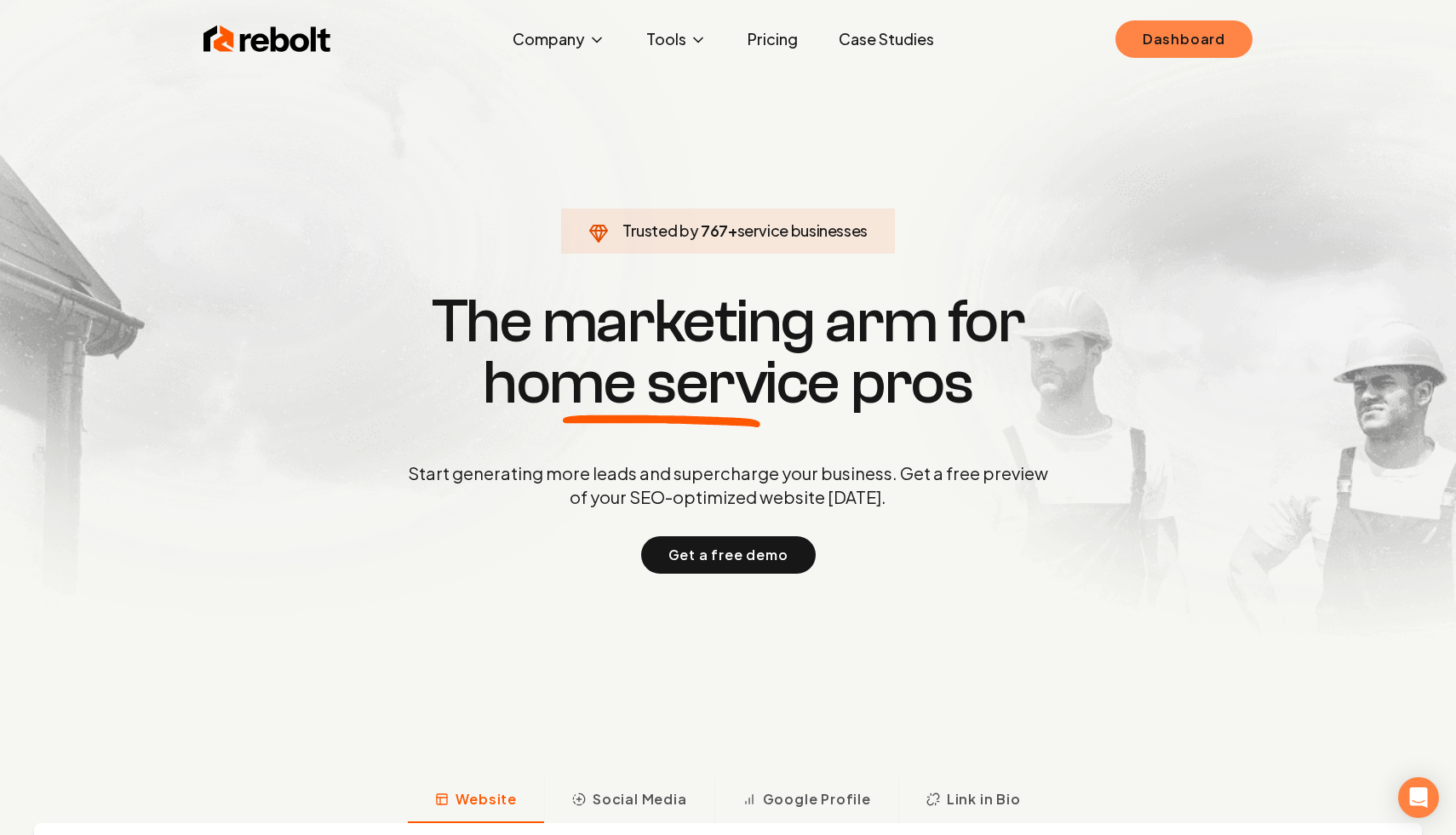
click at [1177, 53] on link "Dashboard" at bounding box center [1184, 38] width 137 height 38
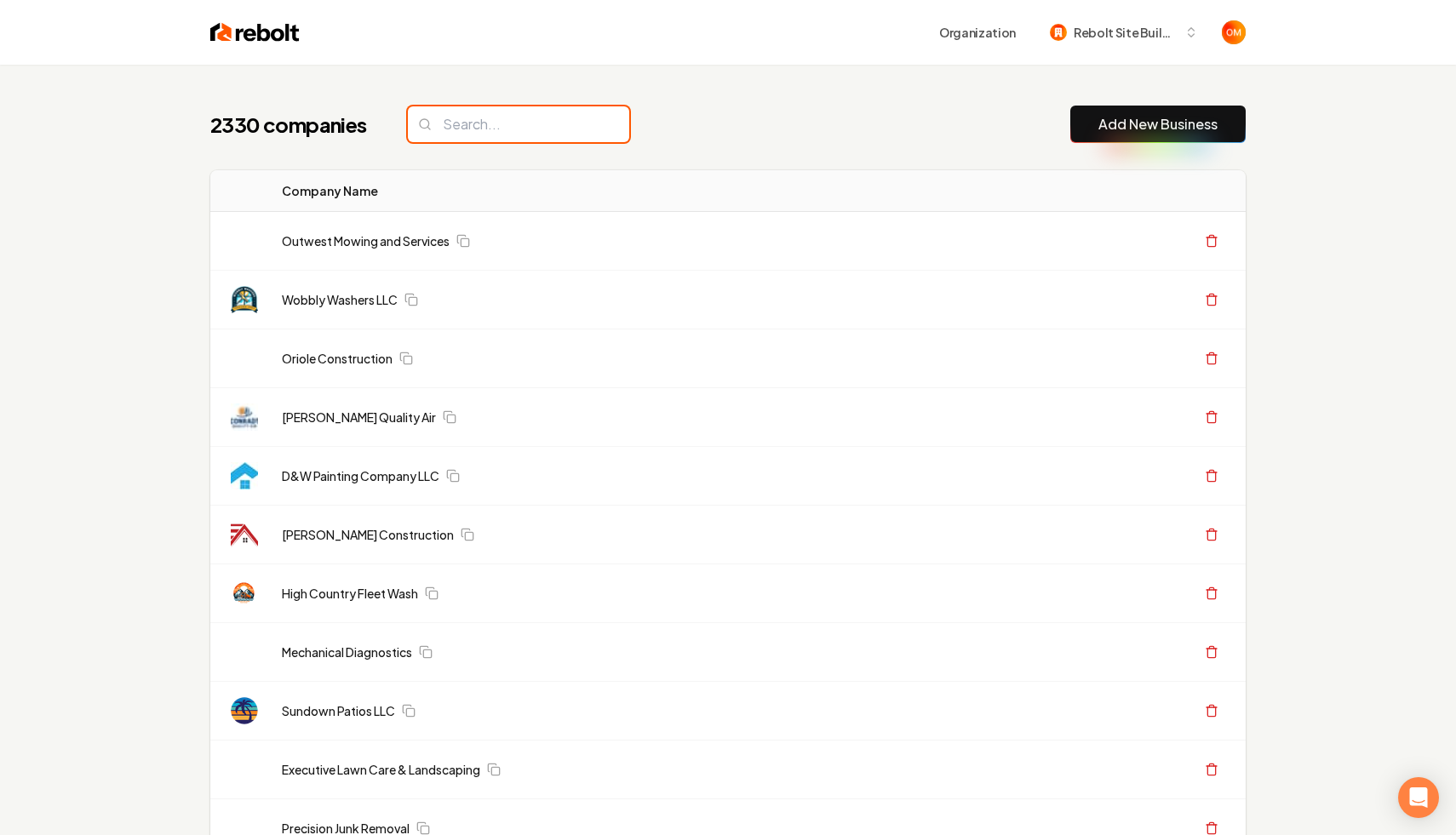
click at [567, 136] on input "search" at bounding box center [519, 124] width 222 height 36
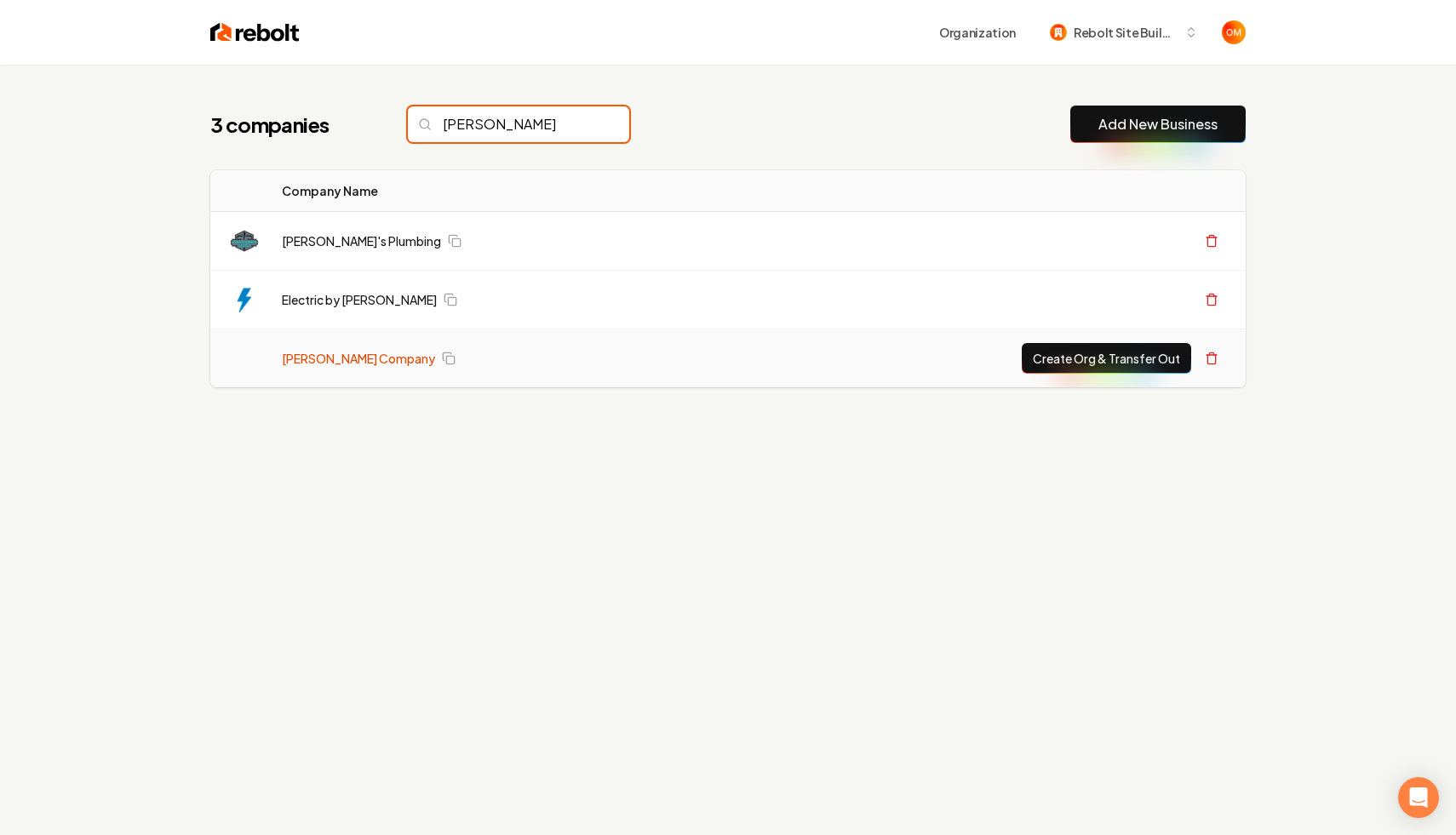
type input "[PERSON_NAME]"
click at [392, 359] on link "[PERSON_NAME] Company" at bounding box center [358, 358] width 153 height 17
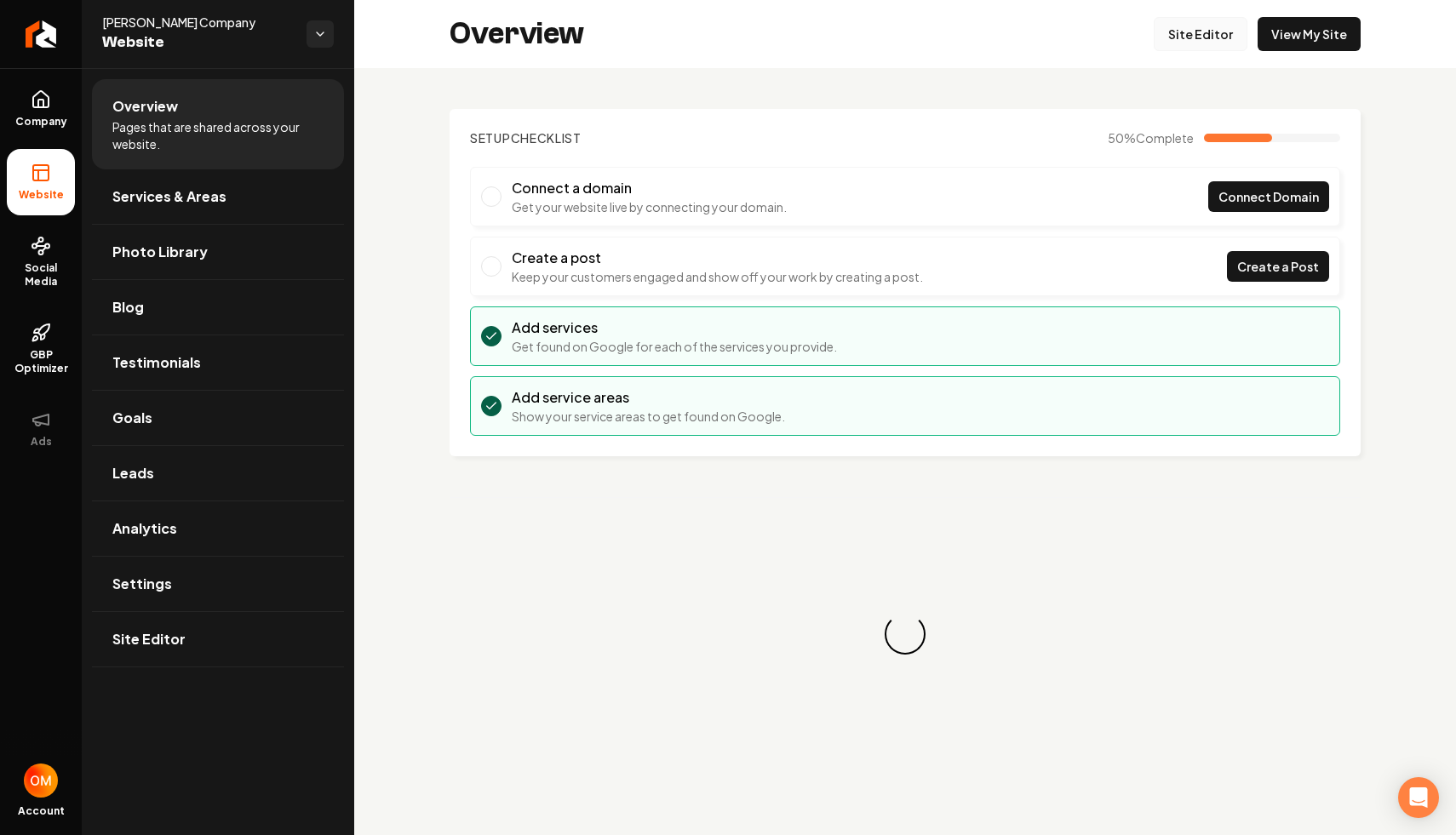
click at [1196, 38] on link "Site Editor" at bounding box center [1200, 34] width 93 height 34
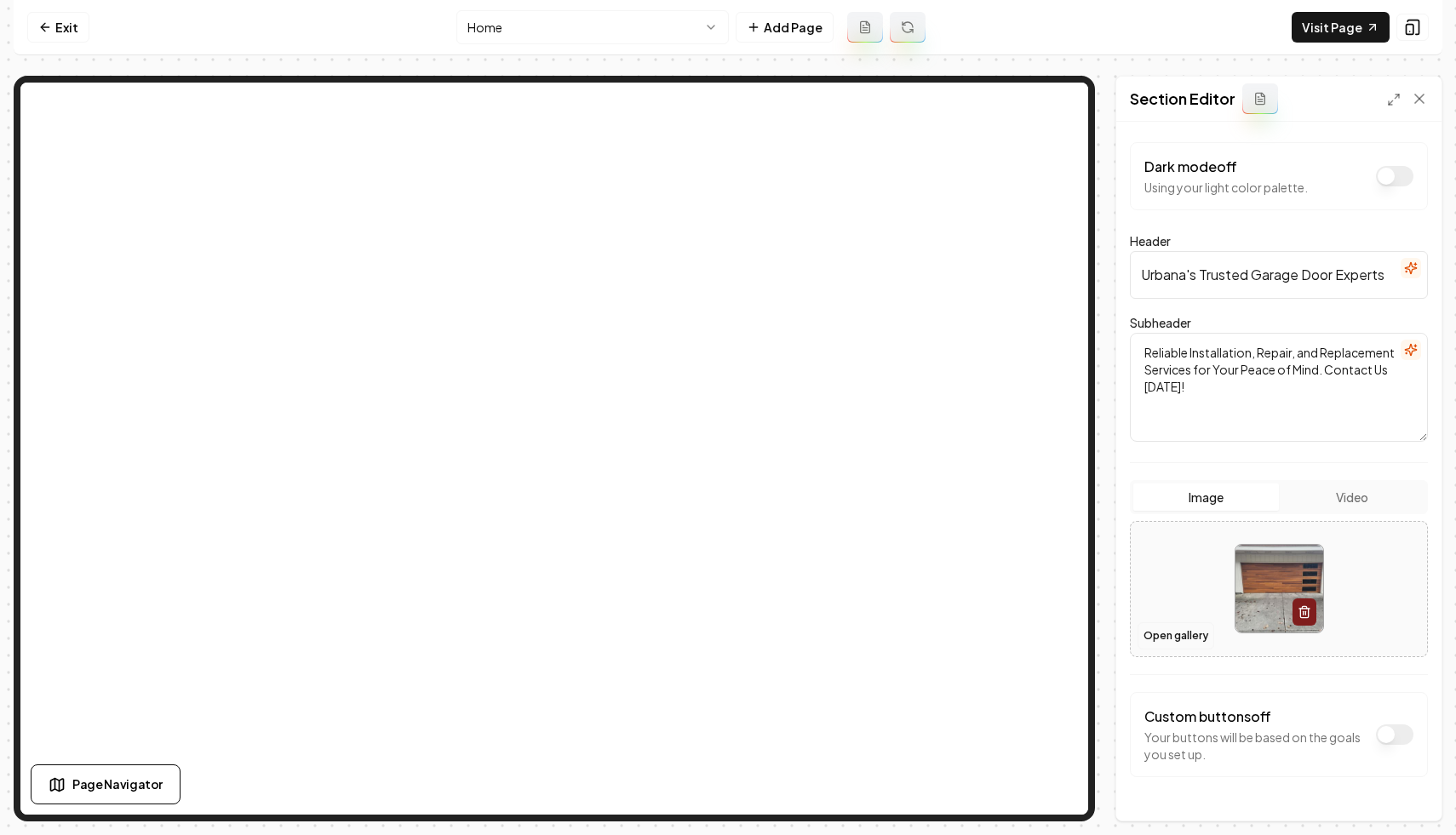
click at [1151, 633] on button "Open gallery" at bounding box center [1176, 636] width 77 height 27
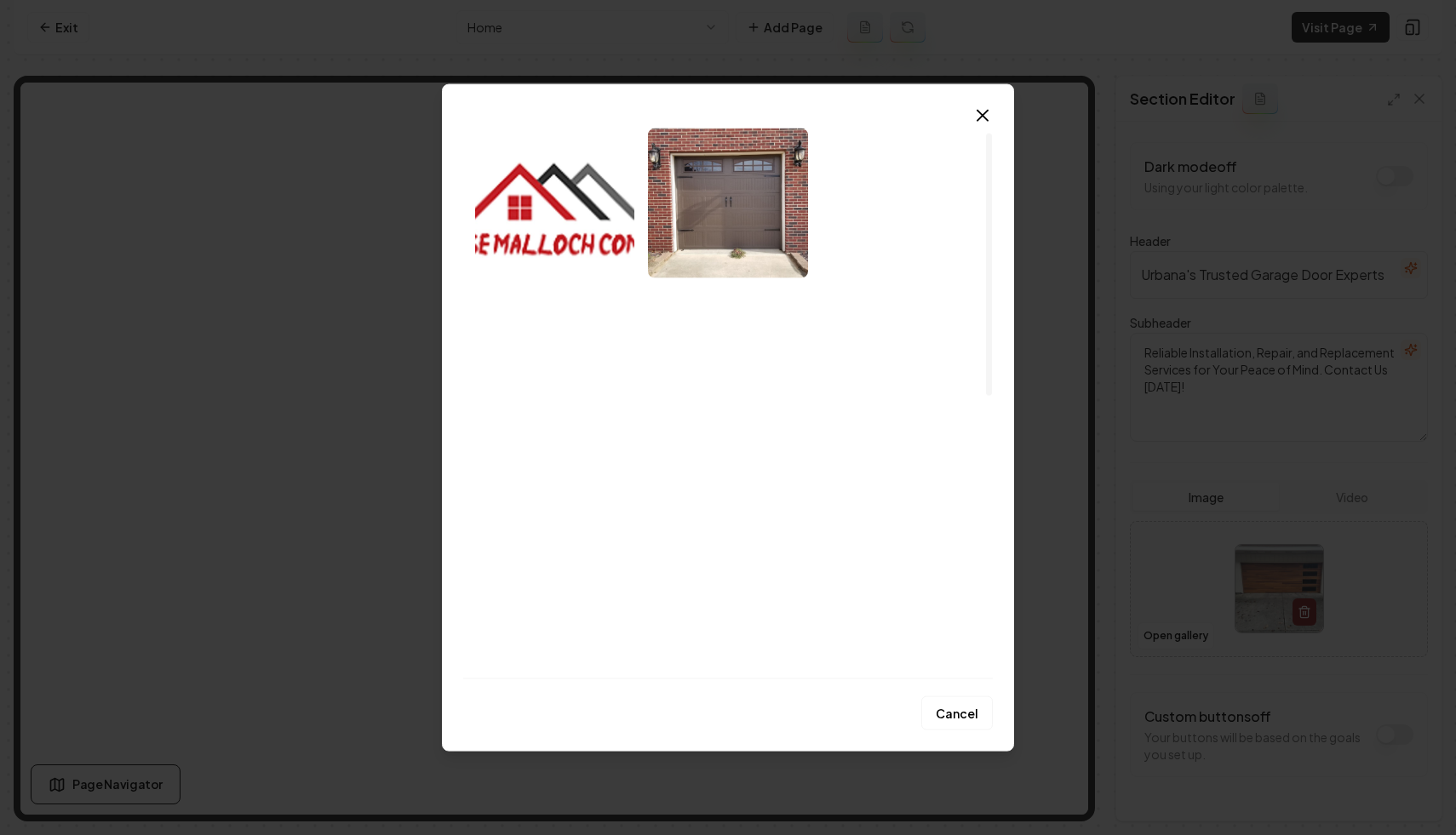
scroll to position [20, 0]
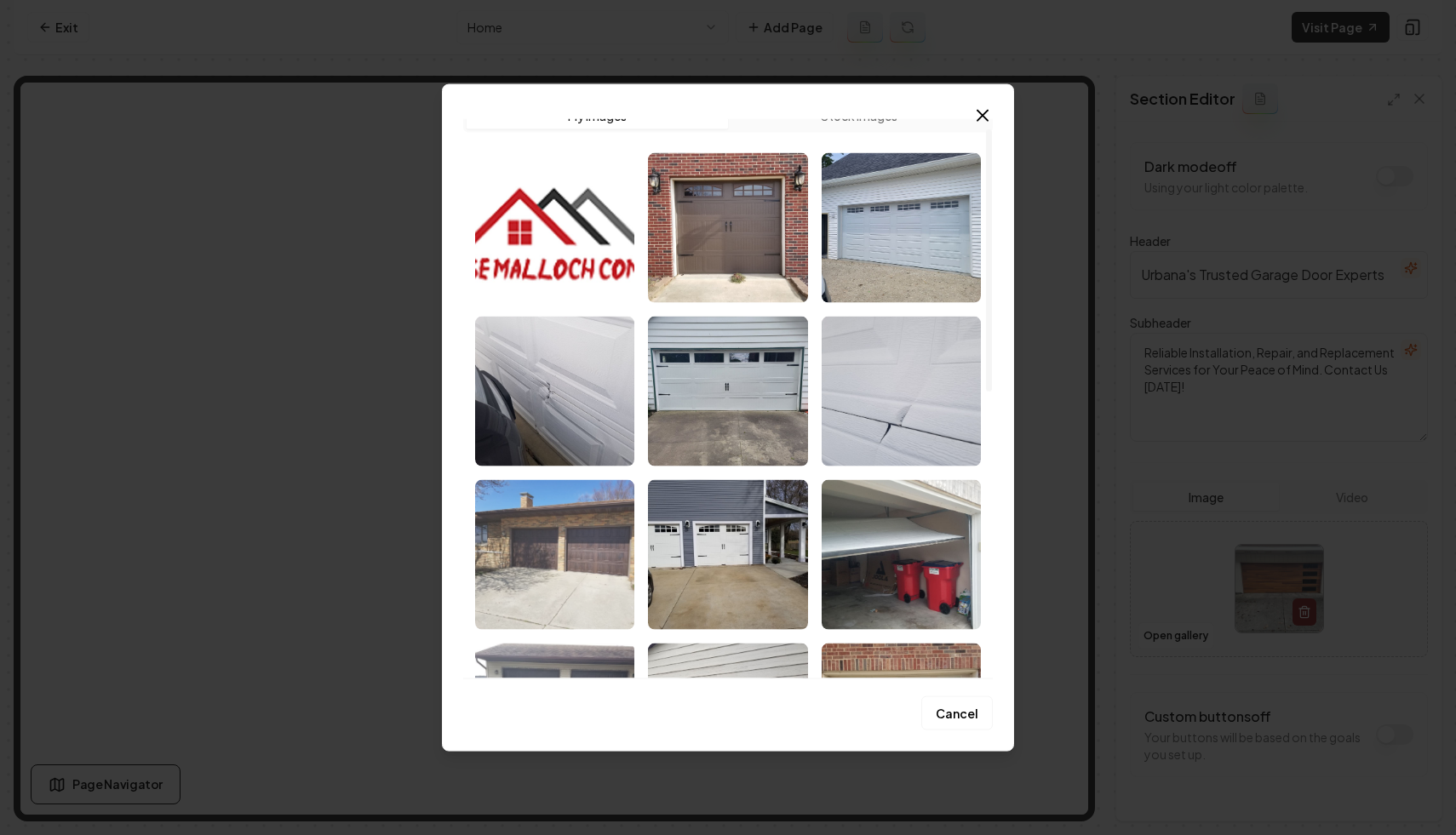
click at [606, 537] on img "Select image image_68c1938b5c7cd75eb8d0aaf2.jpeg" at bounding box center [554, 555] width 159 height 150
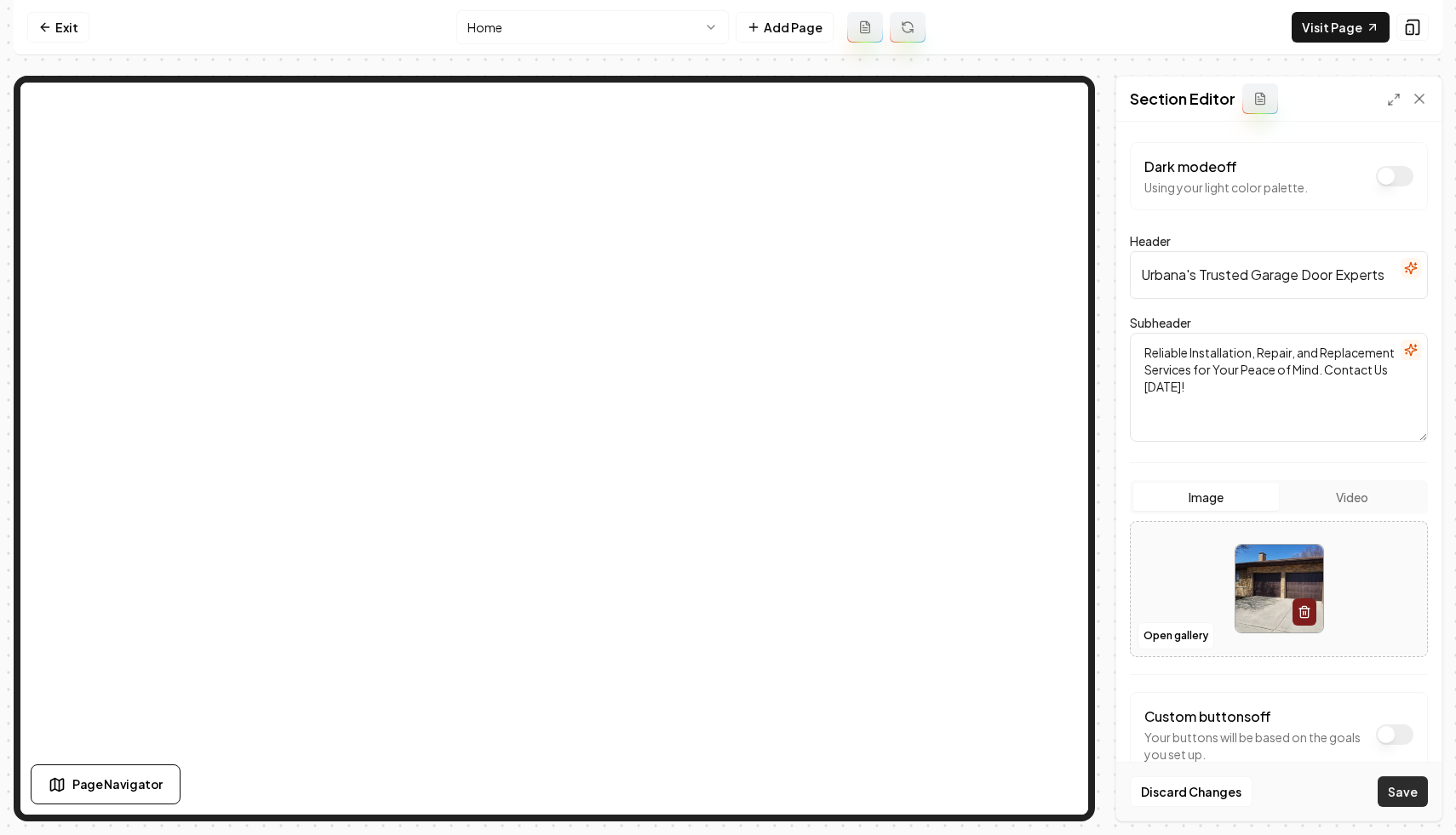
click at [1394, 790] on button "Save" at bounding box center [1402, 791] width 50 height 30
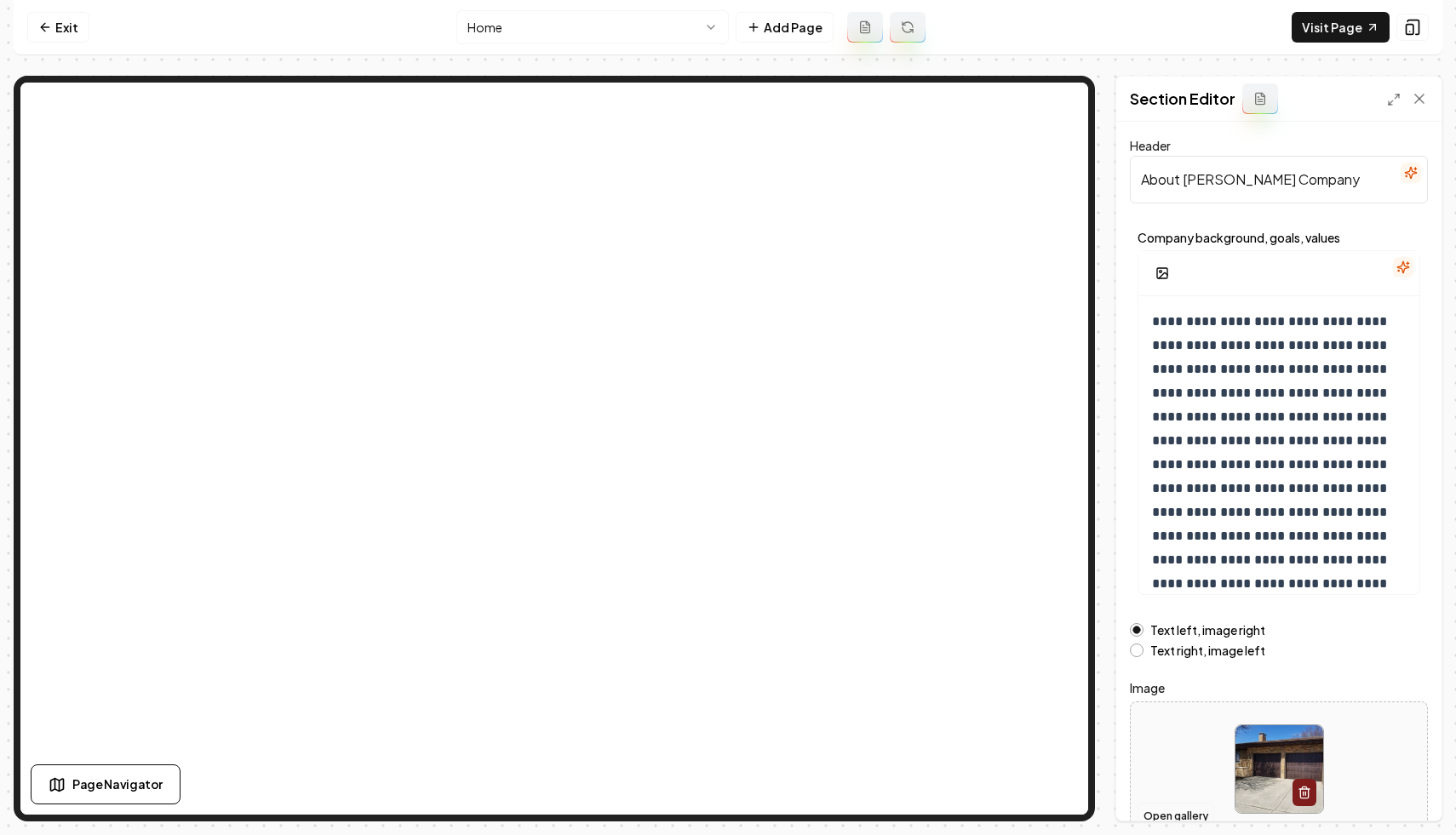
click at [1143, 808] on button "Open gallery" at bounding box center [1176, 817] width 77 height 27
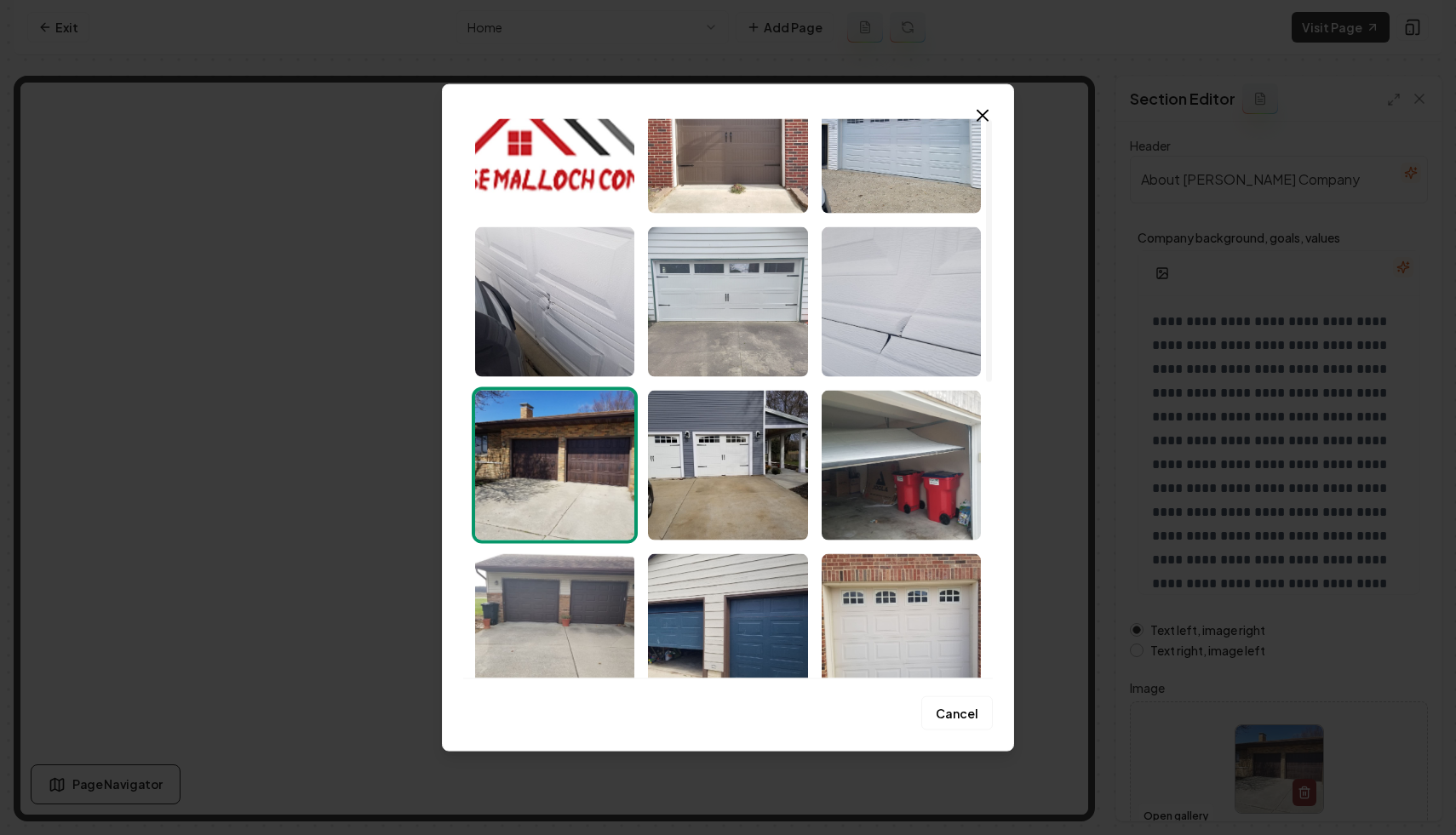
scroll to position [0, 0]
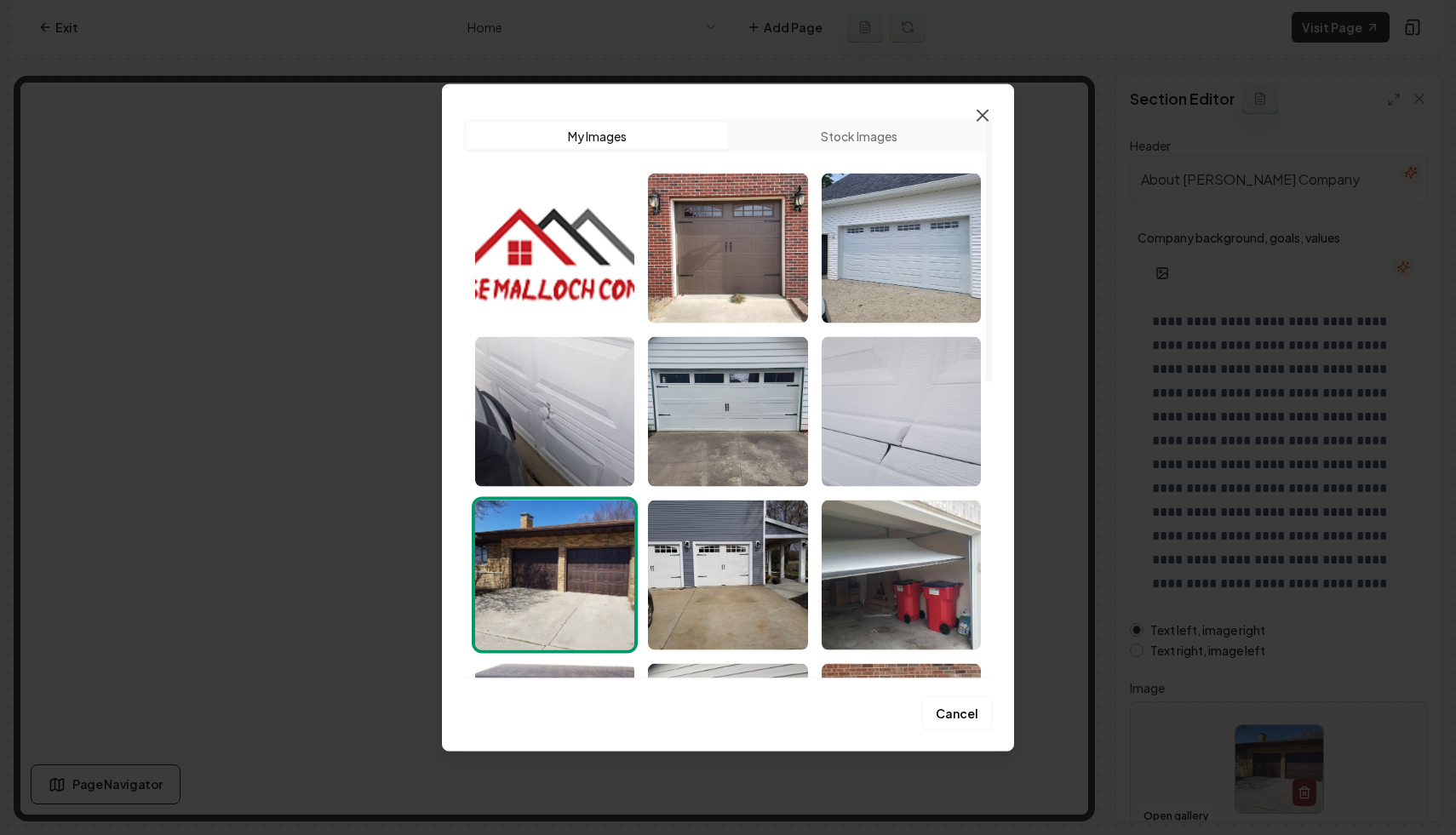
click at [976, 110] on icon "button" at bounding box center [982, 115] width 20 height 20
